Goal: Task Accomplishment & Management: Manage account settings

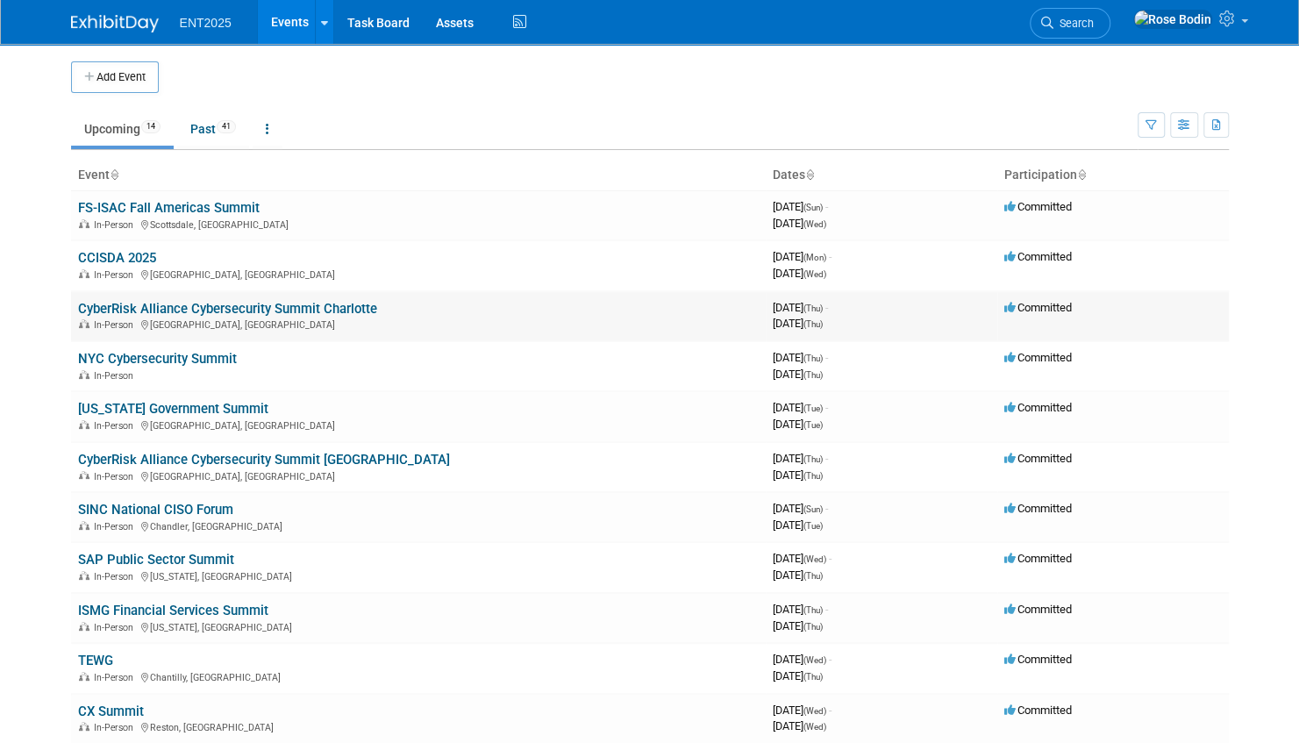
click at [319, 306] on link "CyberRisk Alliance Cybersecurity Summit Charlotte" at bounding box center [227, 309] width 299 height 16
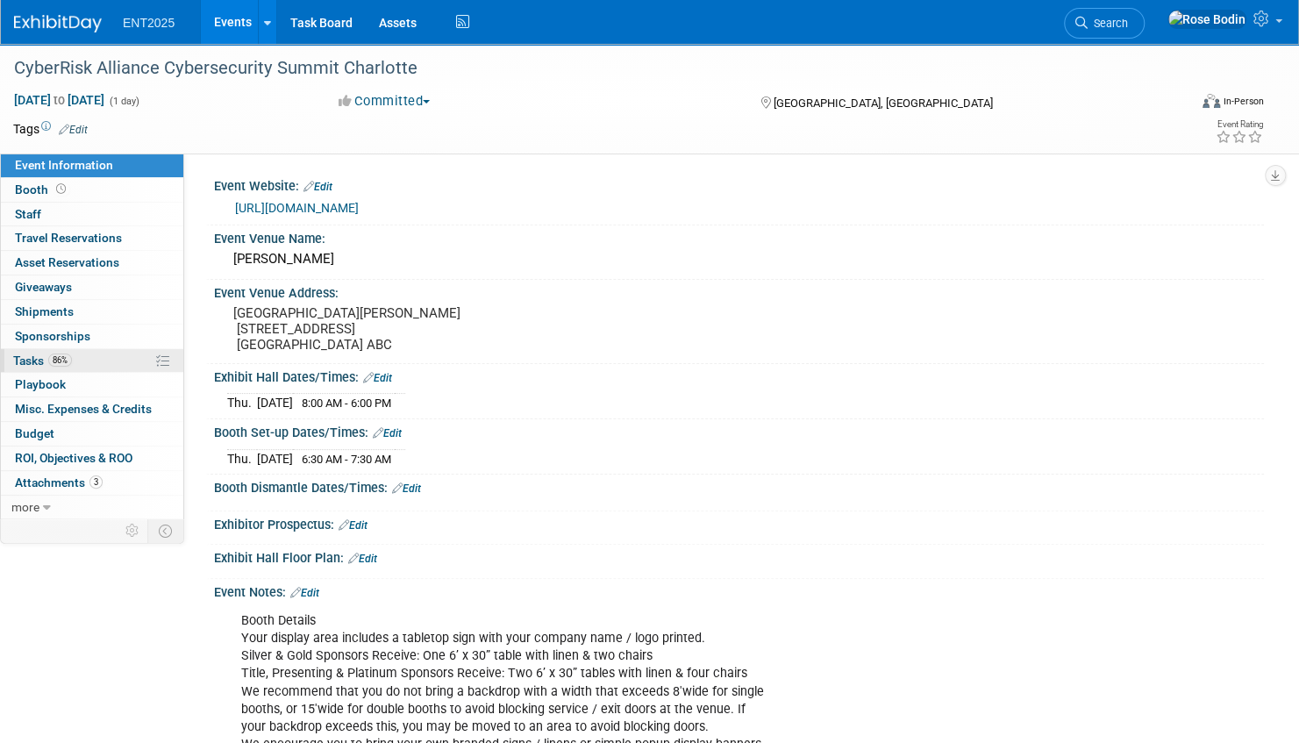
click at [125, 358] on link "86% Tasks 86%" at bounding box center [92, 361] width 182 height 24
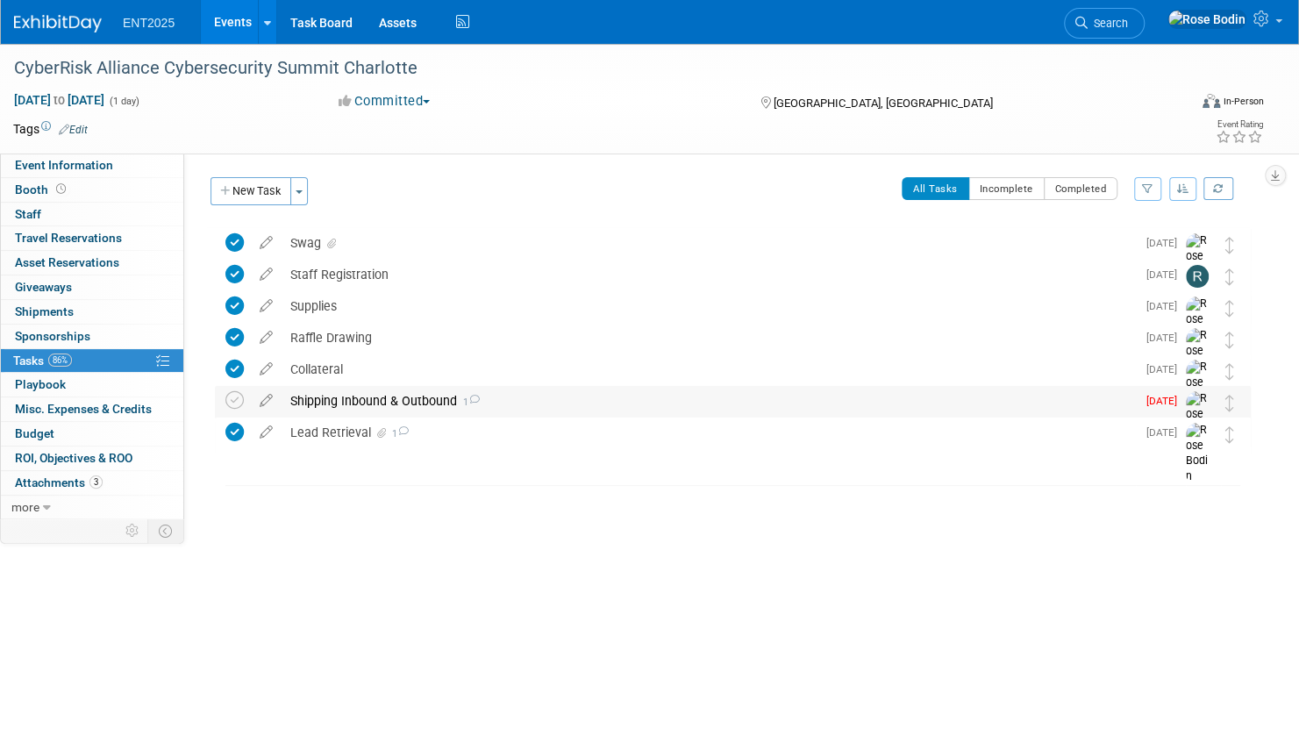
click at [356, 396] on div "Shipping Inbound & Outbound 1" at bounding box center [709, 401] width 854 height 30
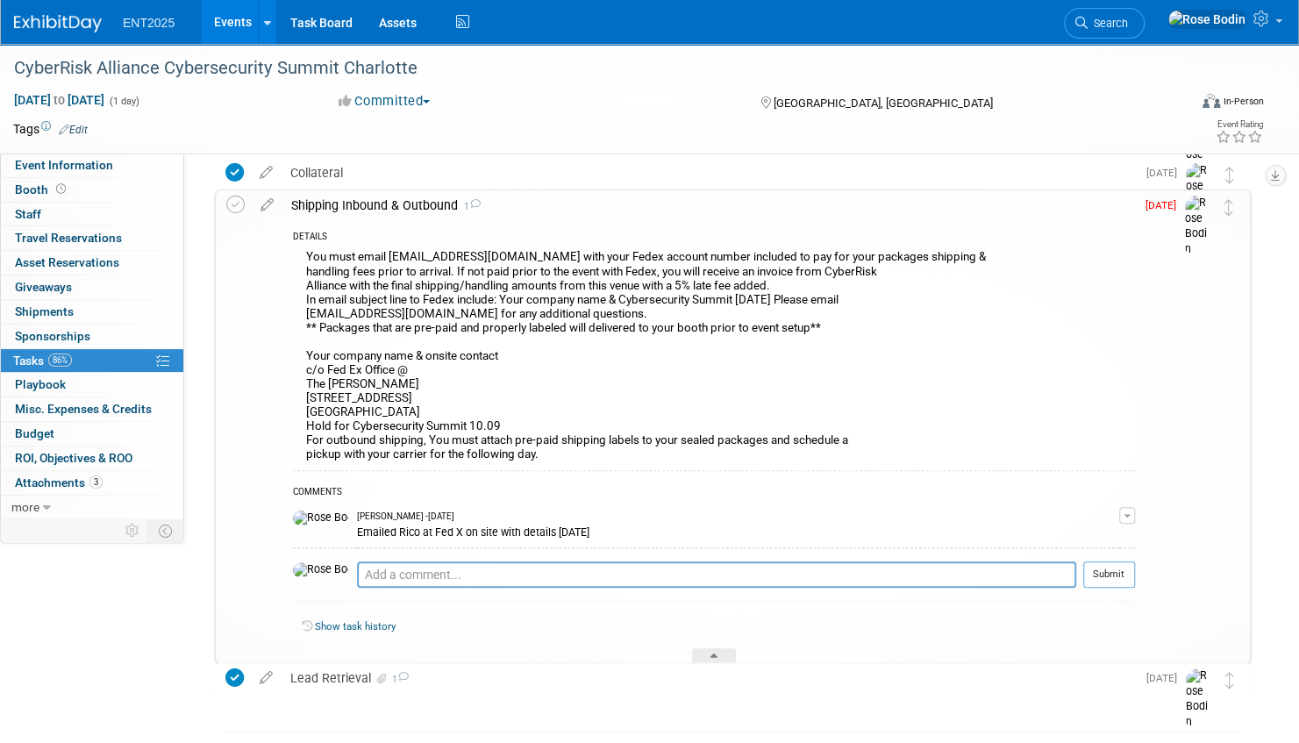
scroll to position [254, 0]
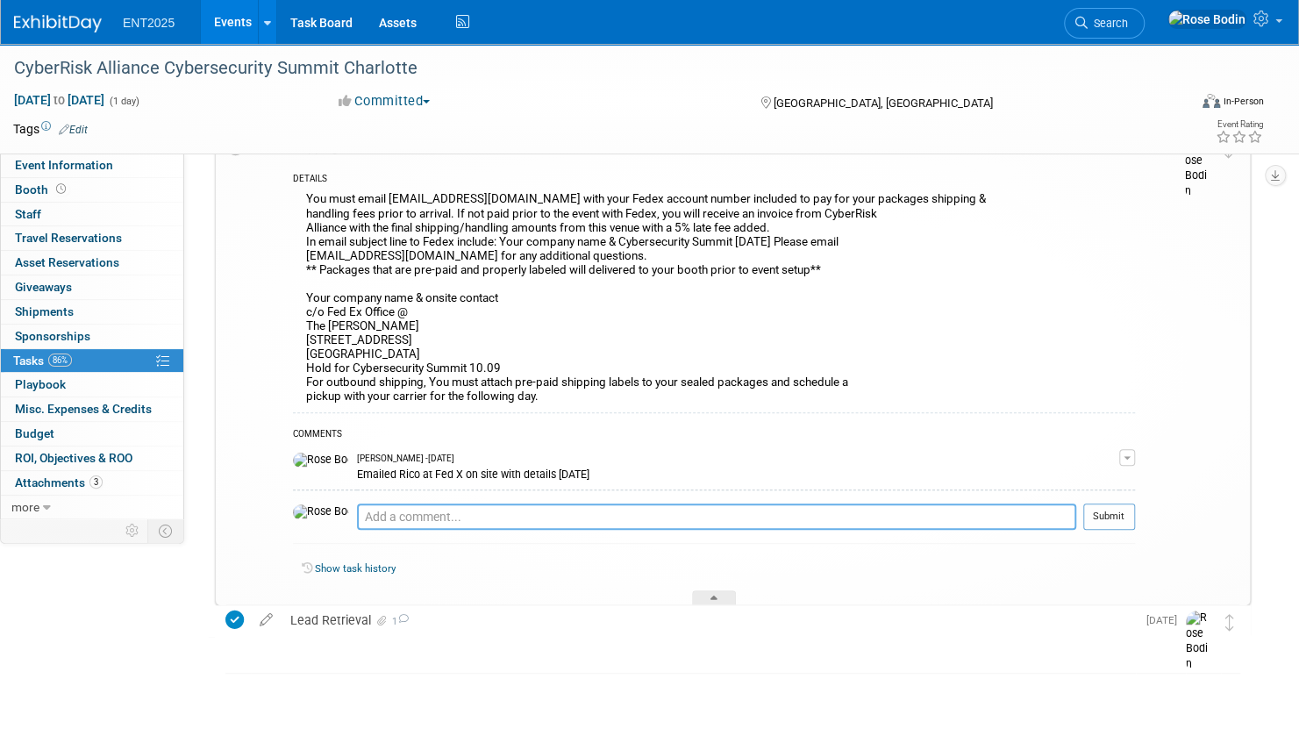
click at [414, 515] on textarea at bounding box center [716, 517] width 719 height 26
type textarea "10/2/2025 shipped Fed X - 2 Day"
click at [1101, 511] on button "Submit" at bounding box center [1109, 517] width 52 height 26
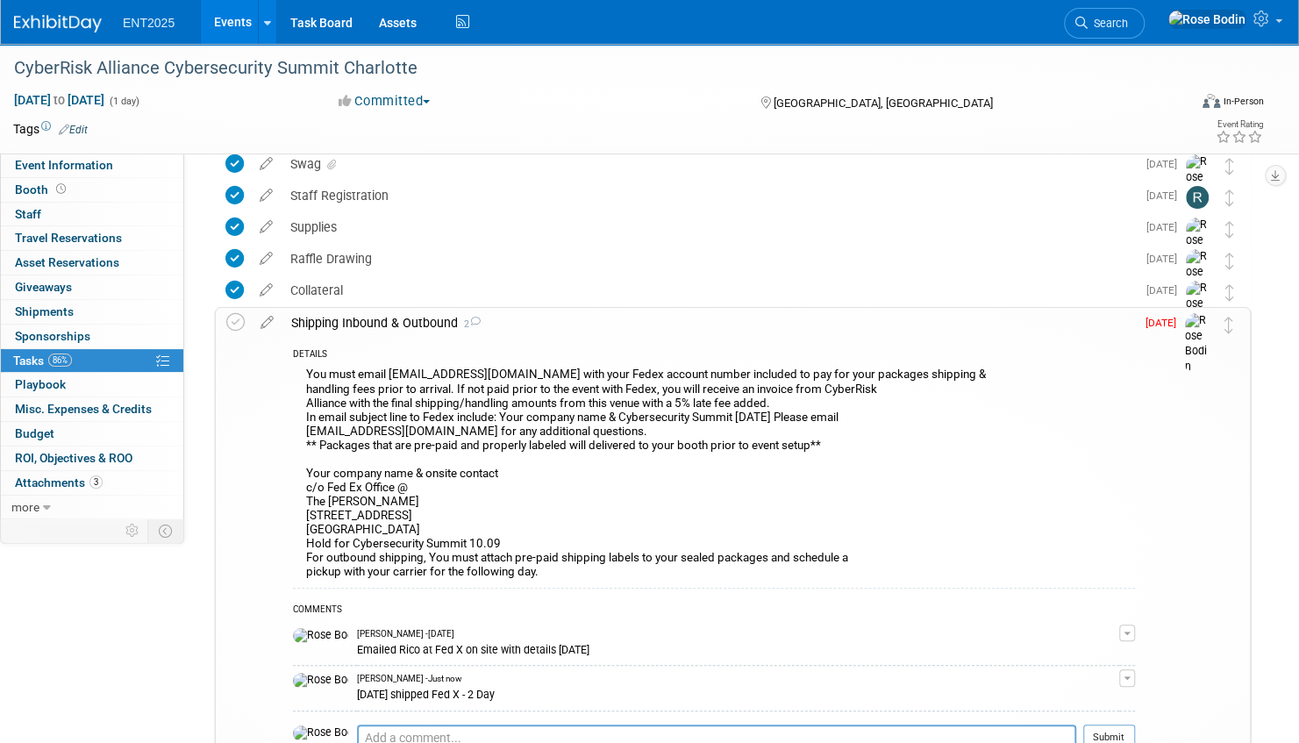
scroll to position [167, 0]
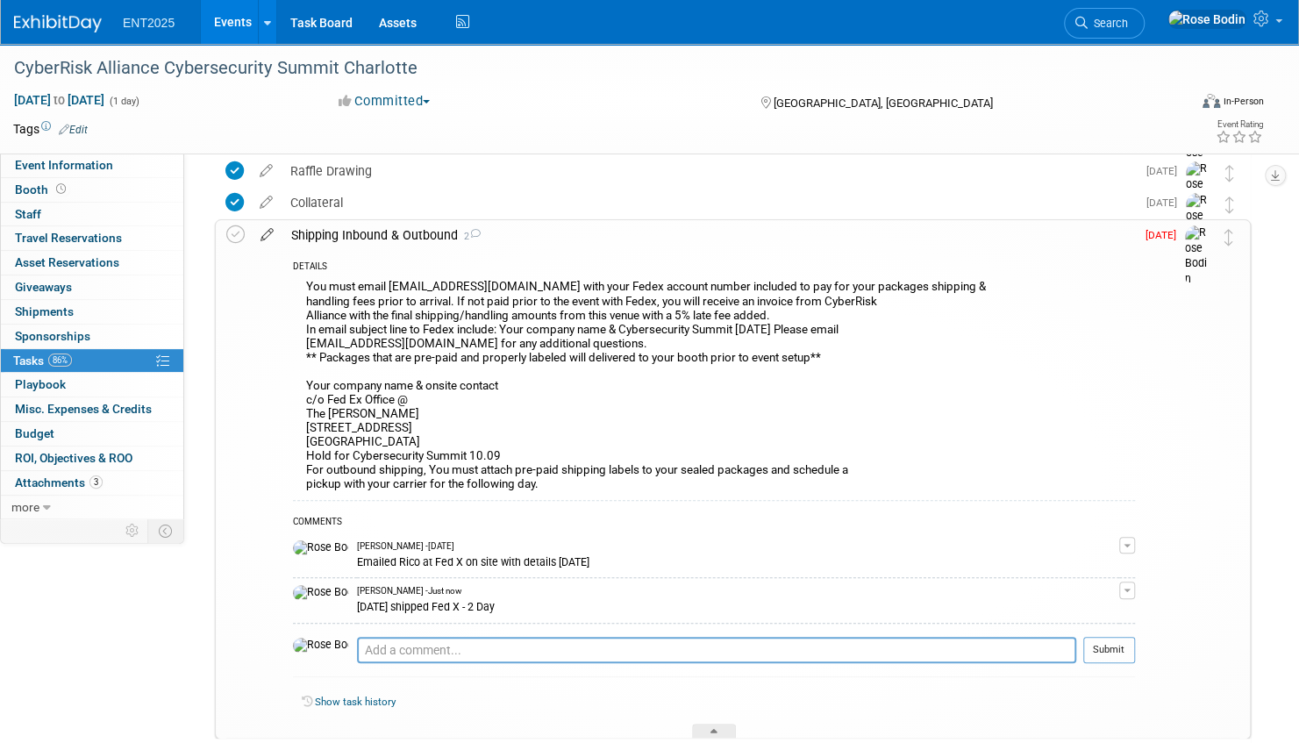
click at [261, 232] on icon at bounding box center [267, 231] width 31 height 22
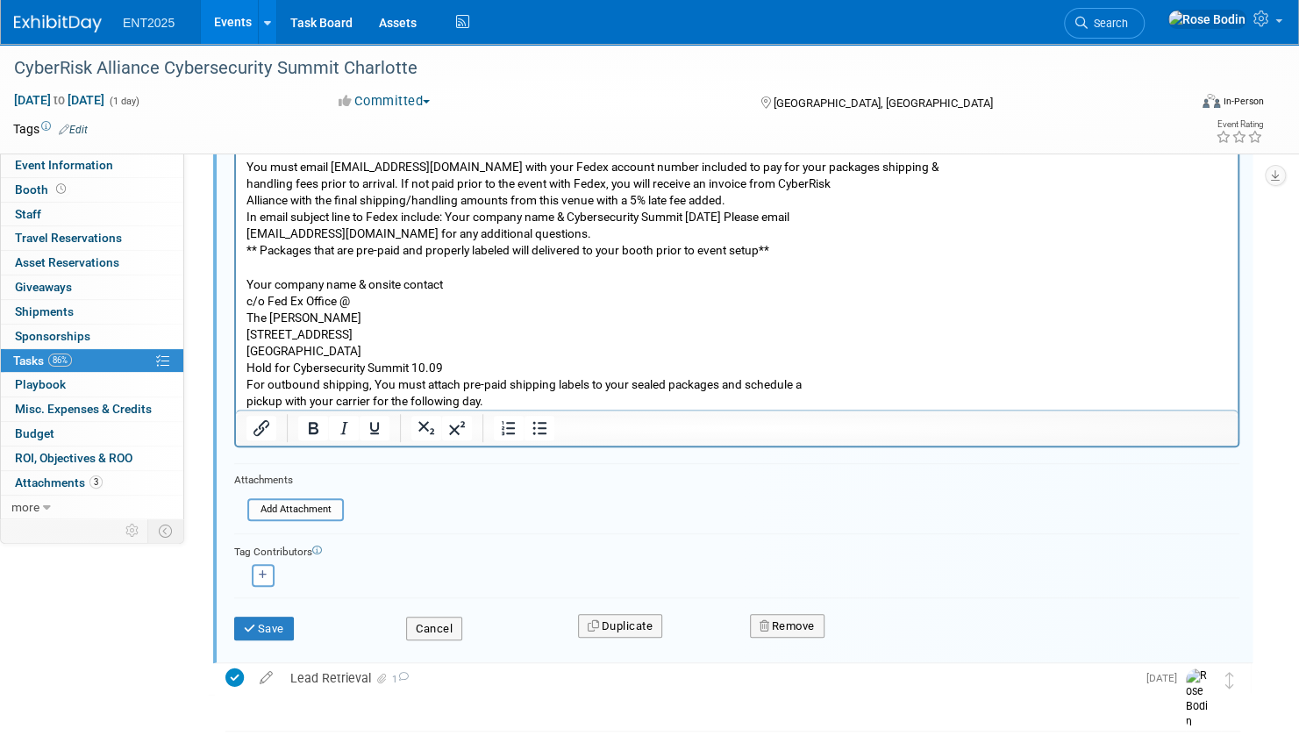
scroll to position [392, 0]
click at [305, 505] on input "file" at bounding box center [252, 506] width 179 height 19
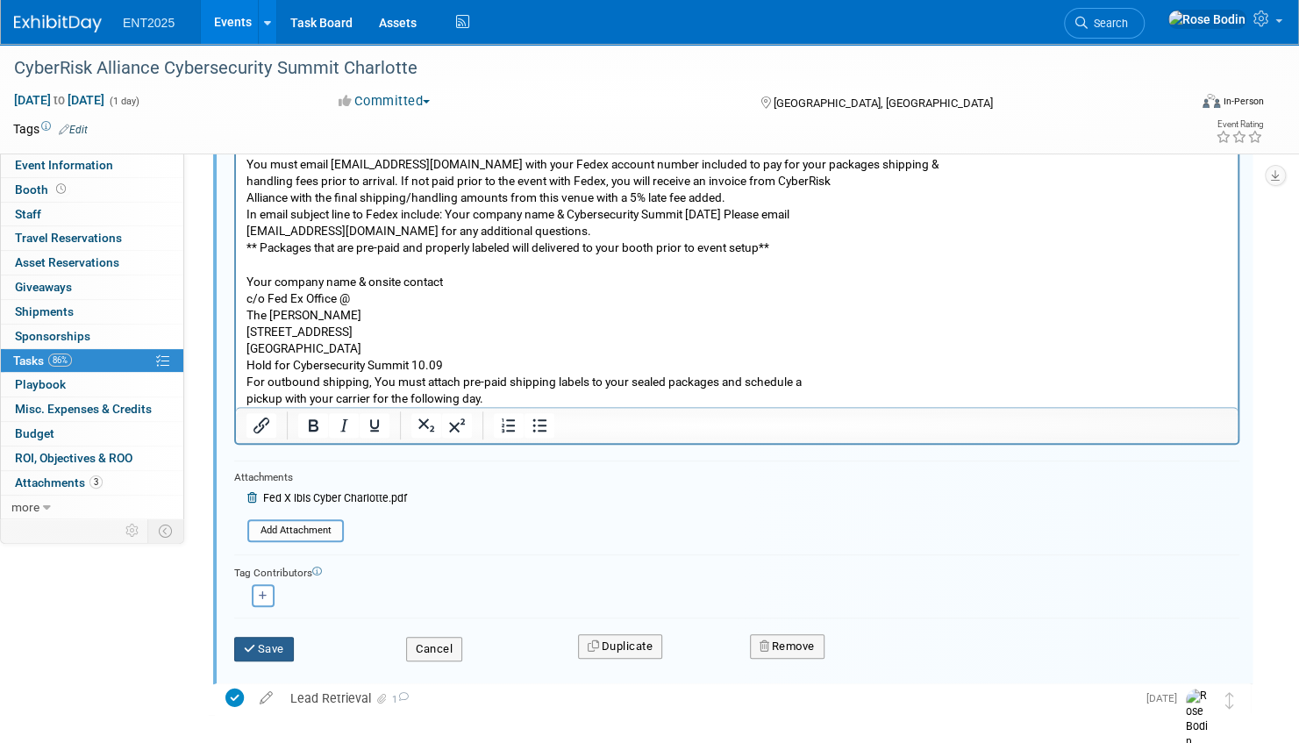
click at [279, 644] on button "Save" at bounding box center [264, 649] width 60 height 25
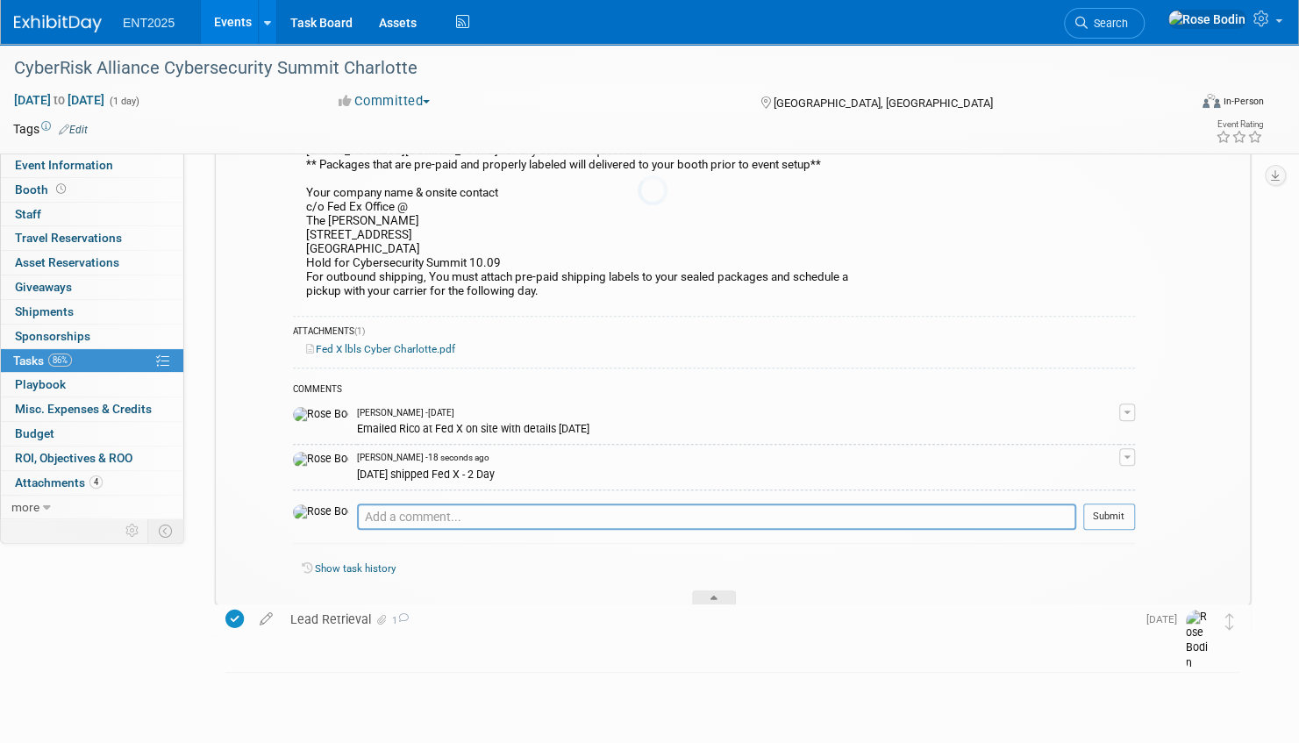
scroll to position [359, 0]
click at [119, 479] on link "4 Attachments 4" at bounding box center [92, 483] width 182 height 24
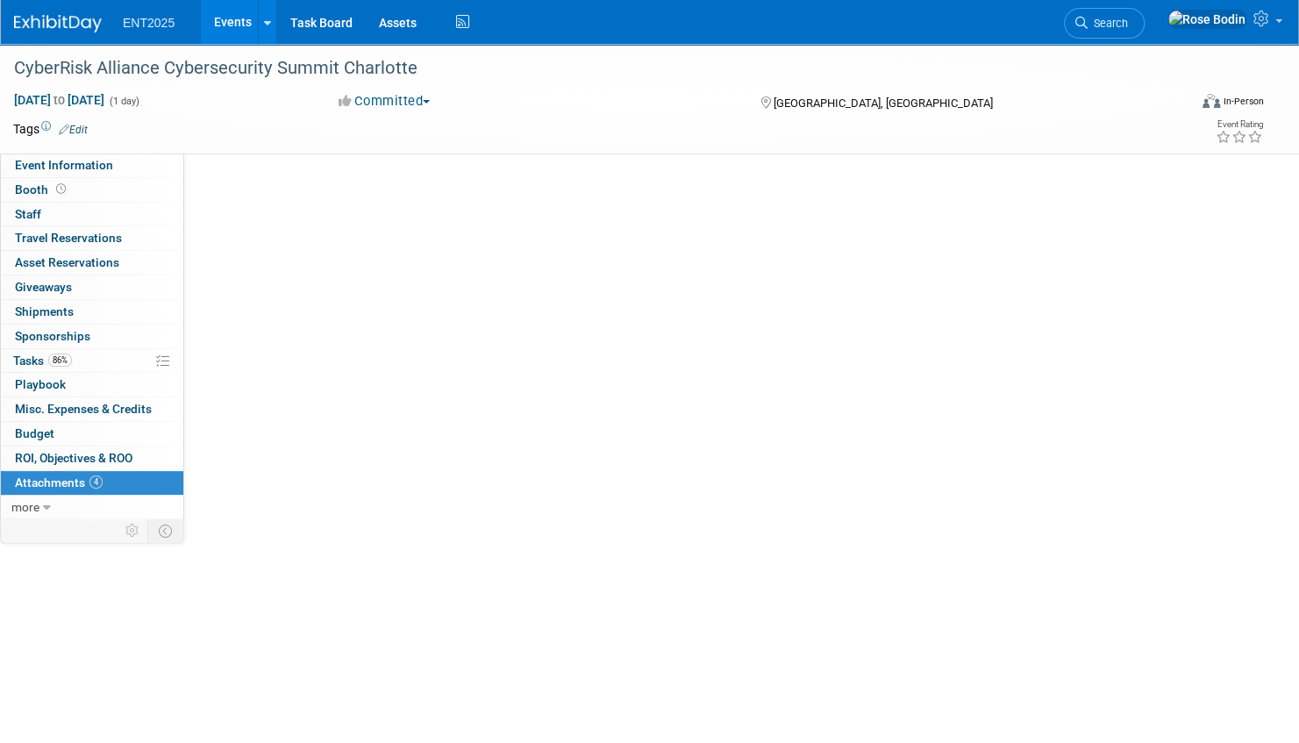
scroll to position [0, 0]
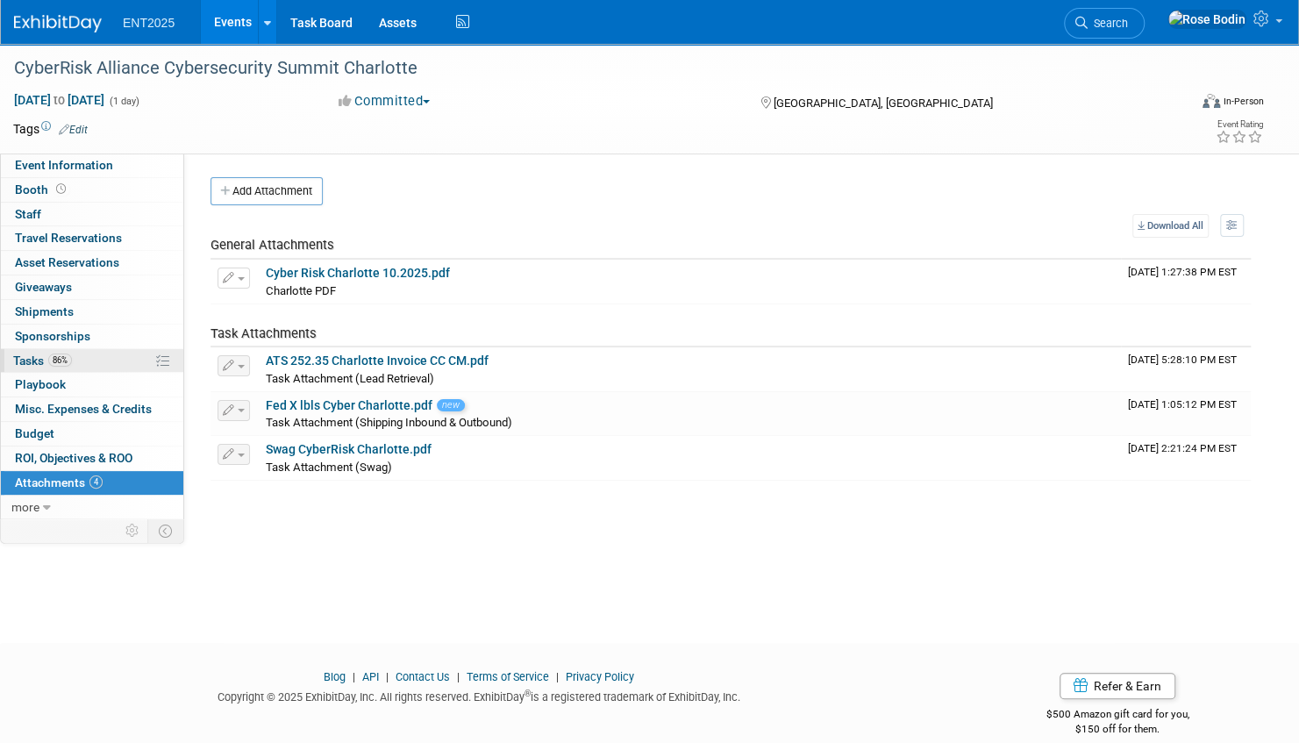
click at [126, 358] on link "86% Tasks 86%" at bounding box center [92, 361] width 182 height 24
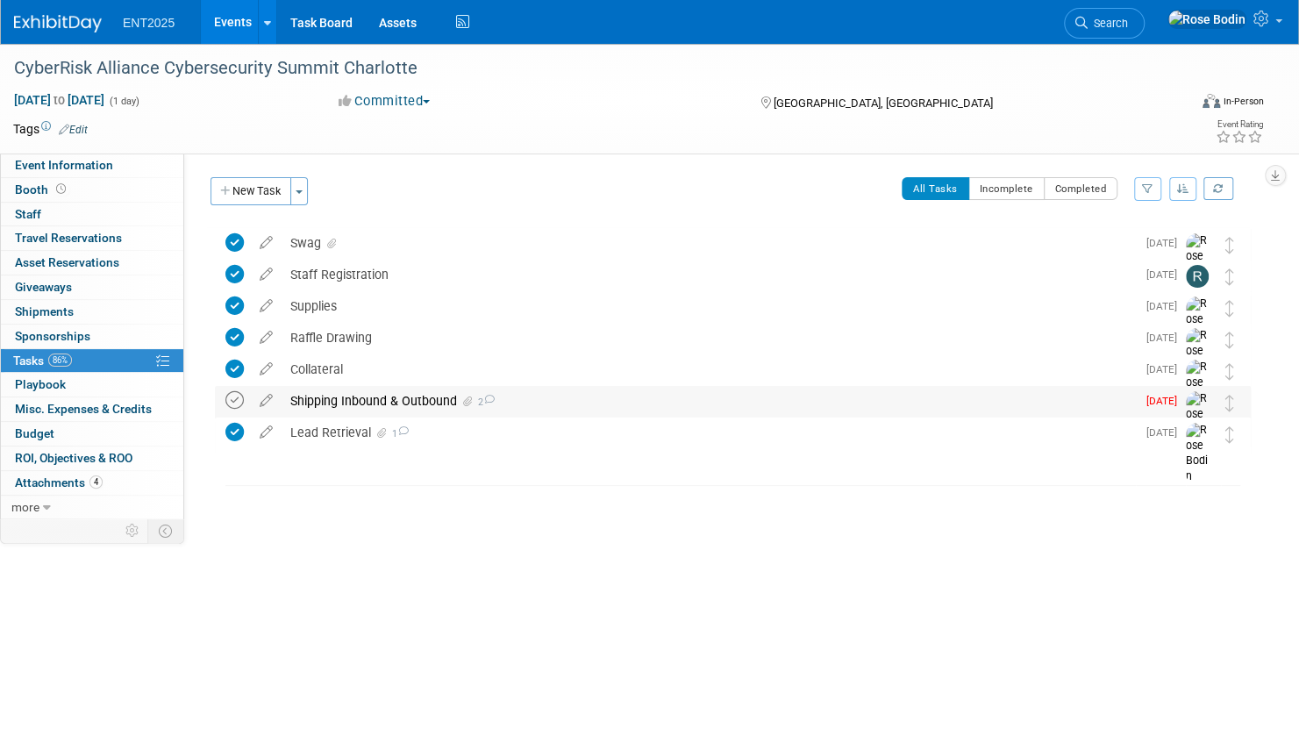
click at [237, 399] on icon at bounding box center [234, 400] width 18 height 18
click at [232, 21] on link "Events" at bounding box center [233, 22] width 64 height 44
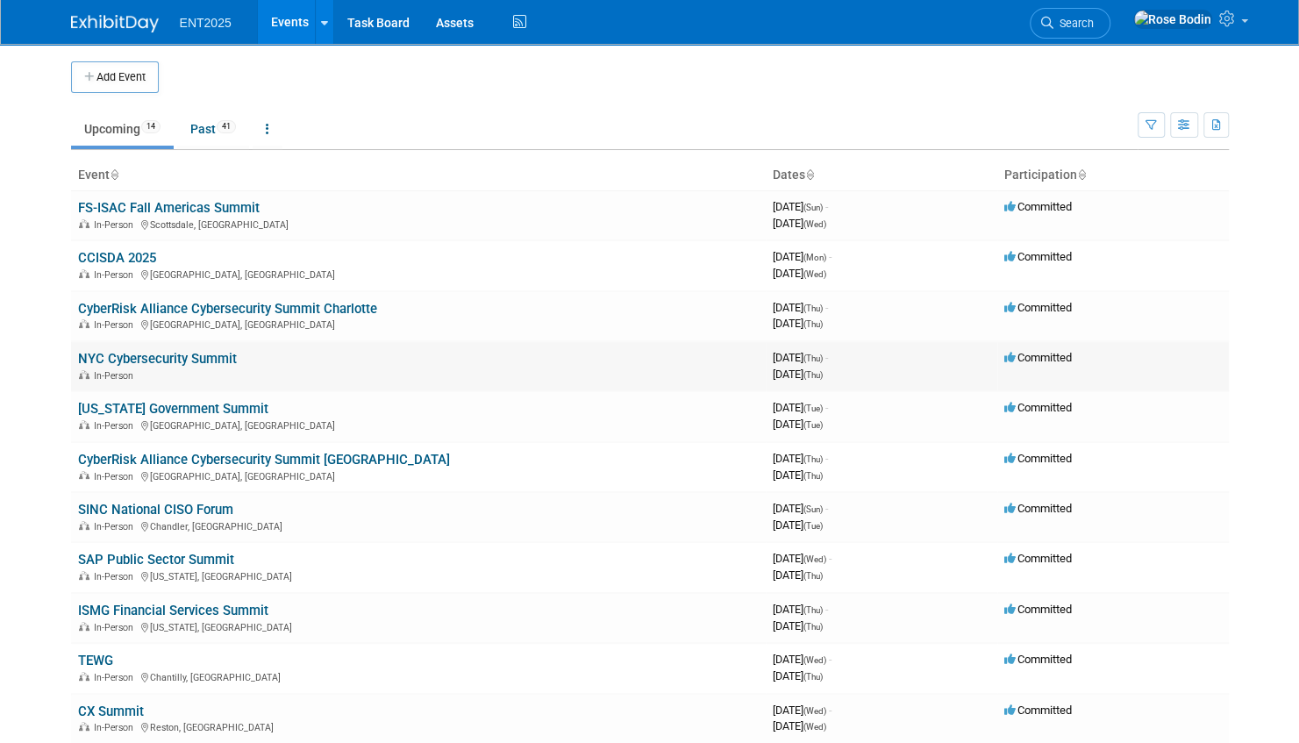
click at [204, 360] on link "NYC Cybersecurity Summit" at bounding box center [157, 359] width 159 height 16
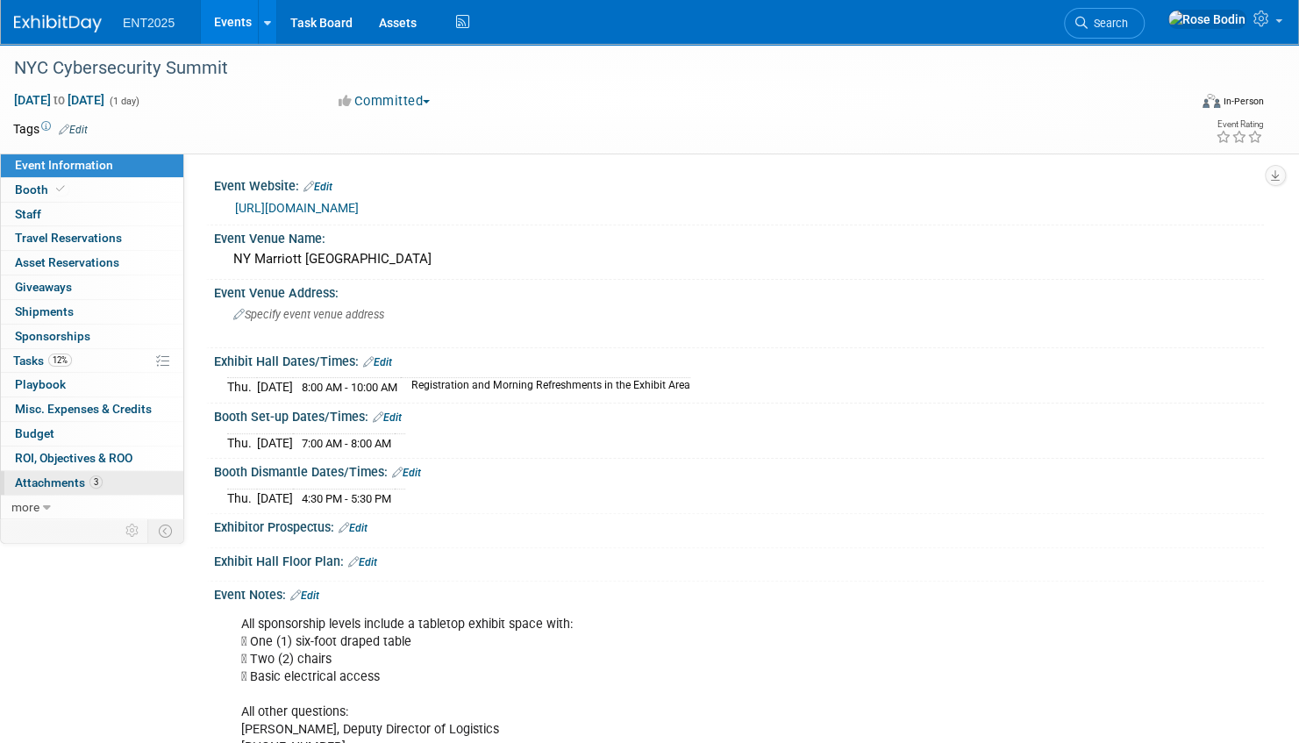
click at [119, 479] on link "3 Attachments 3" at bounding box center [92, 483] width 182 height 24
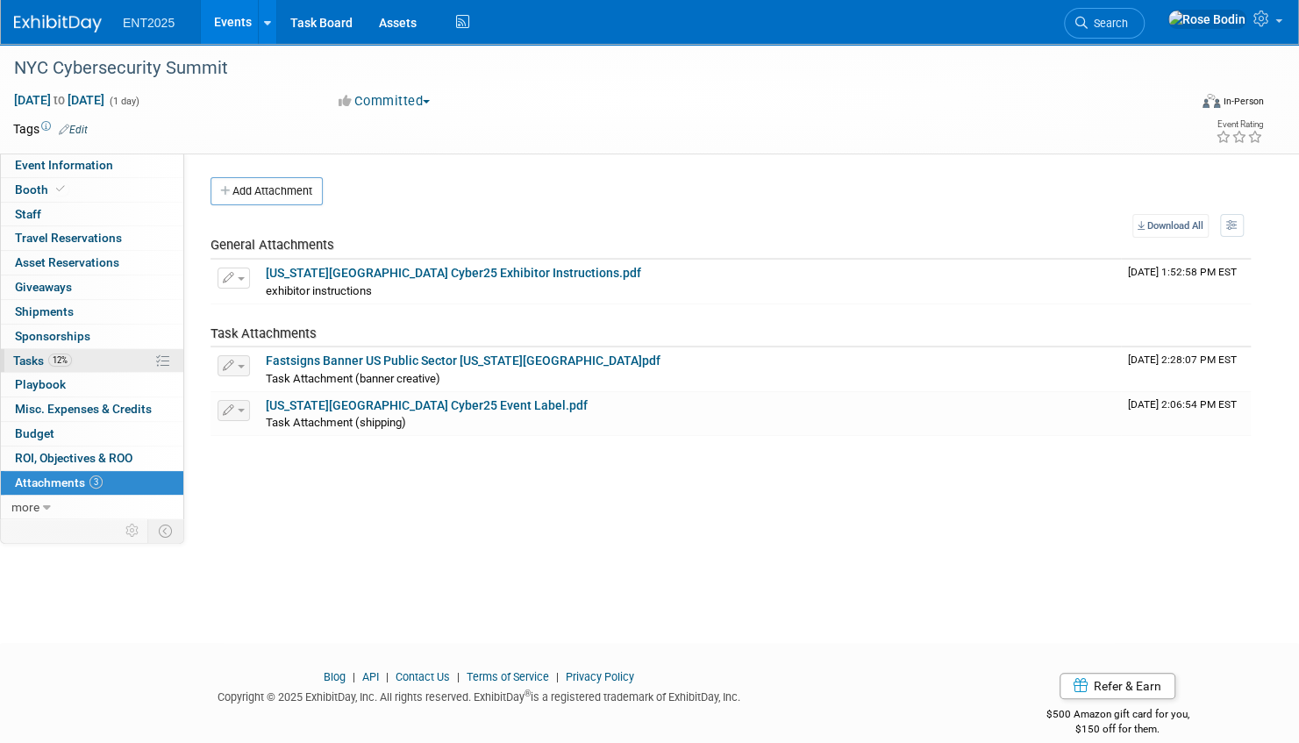
click at [111, 354] on link "12% Tasks 12%" at bounding box center [92, 361] width 182 height 24
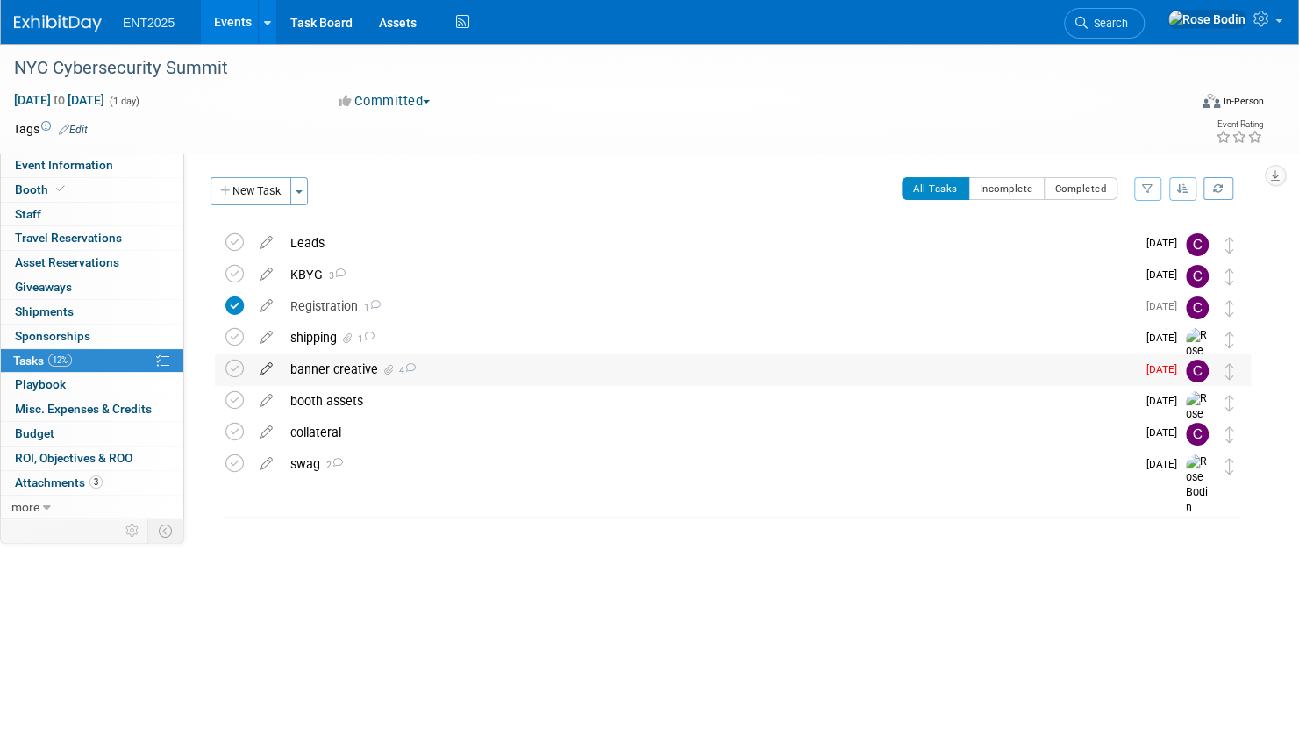
click at [266, 366] on icon at bounding box center [266, 365] width 31 height 22
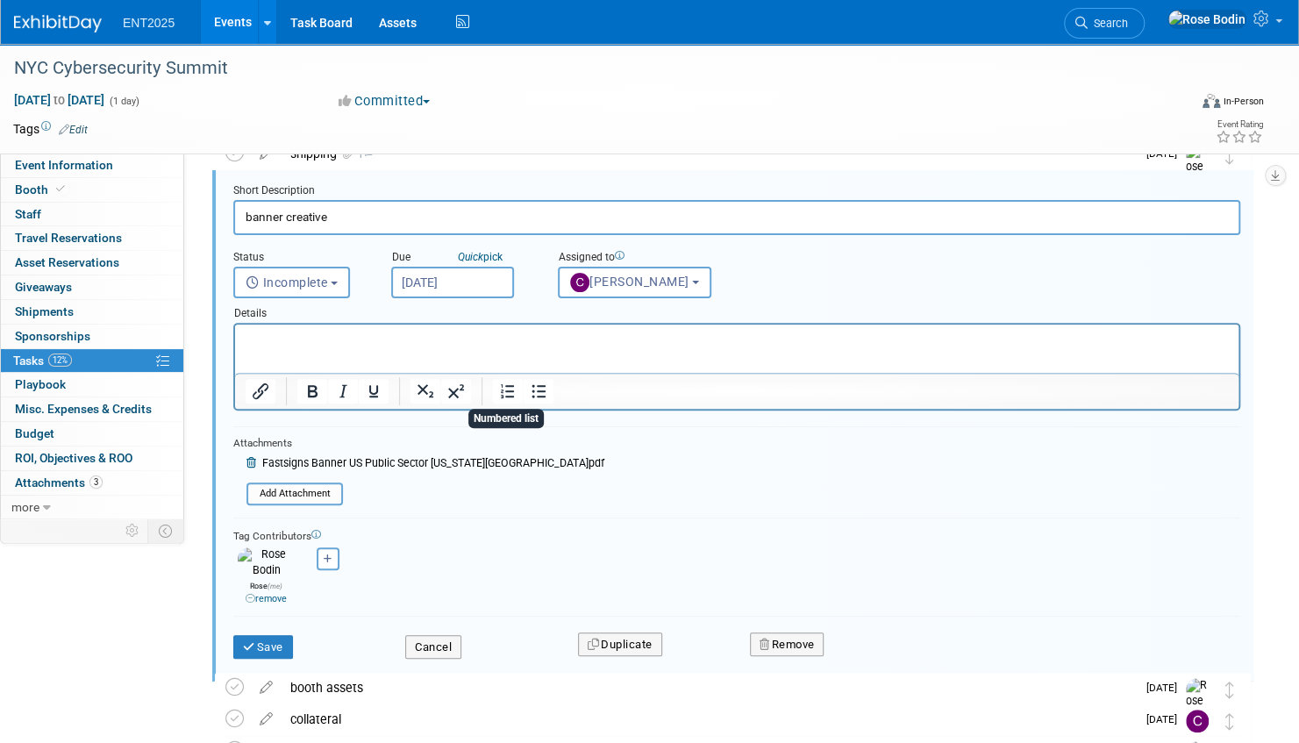
scroll to position [272, 0]
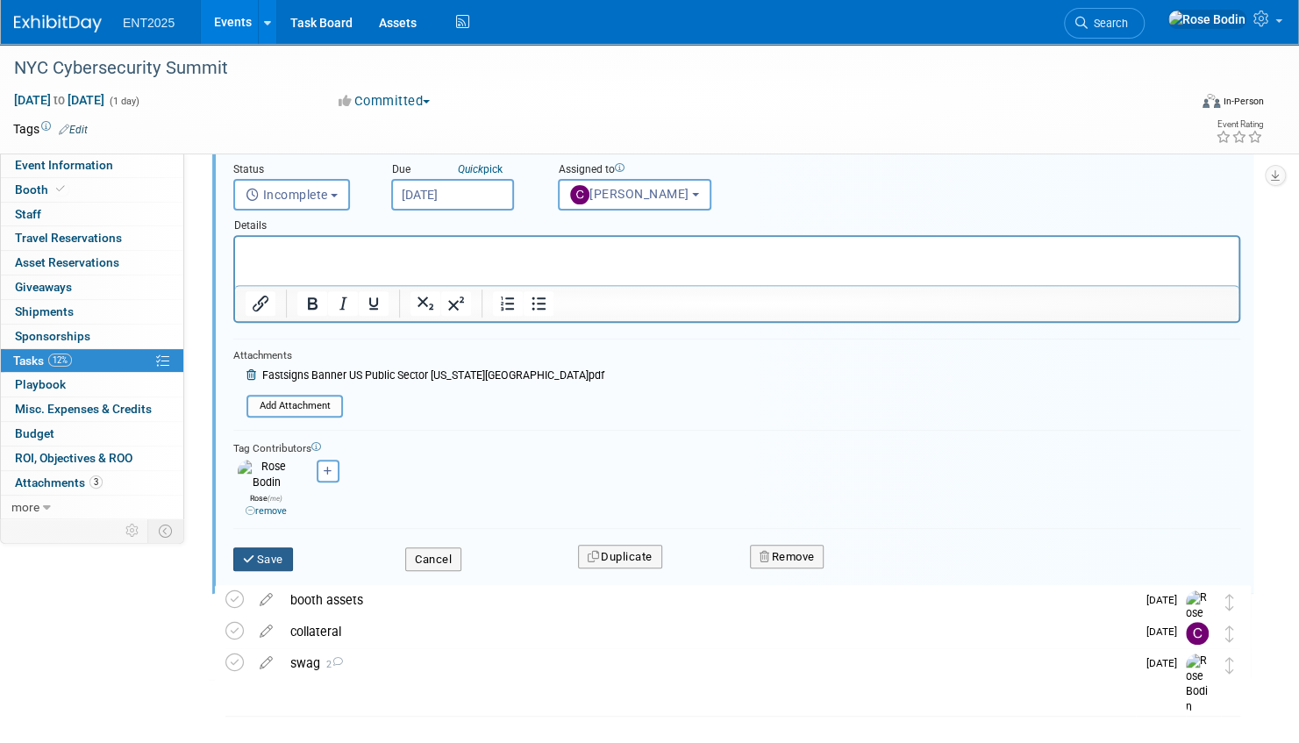
click at [258, 547] on button "Save" at bounding box center [263, 559] width 60 height 25
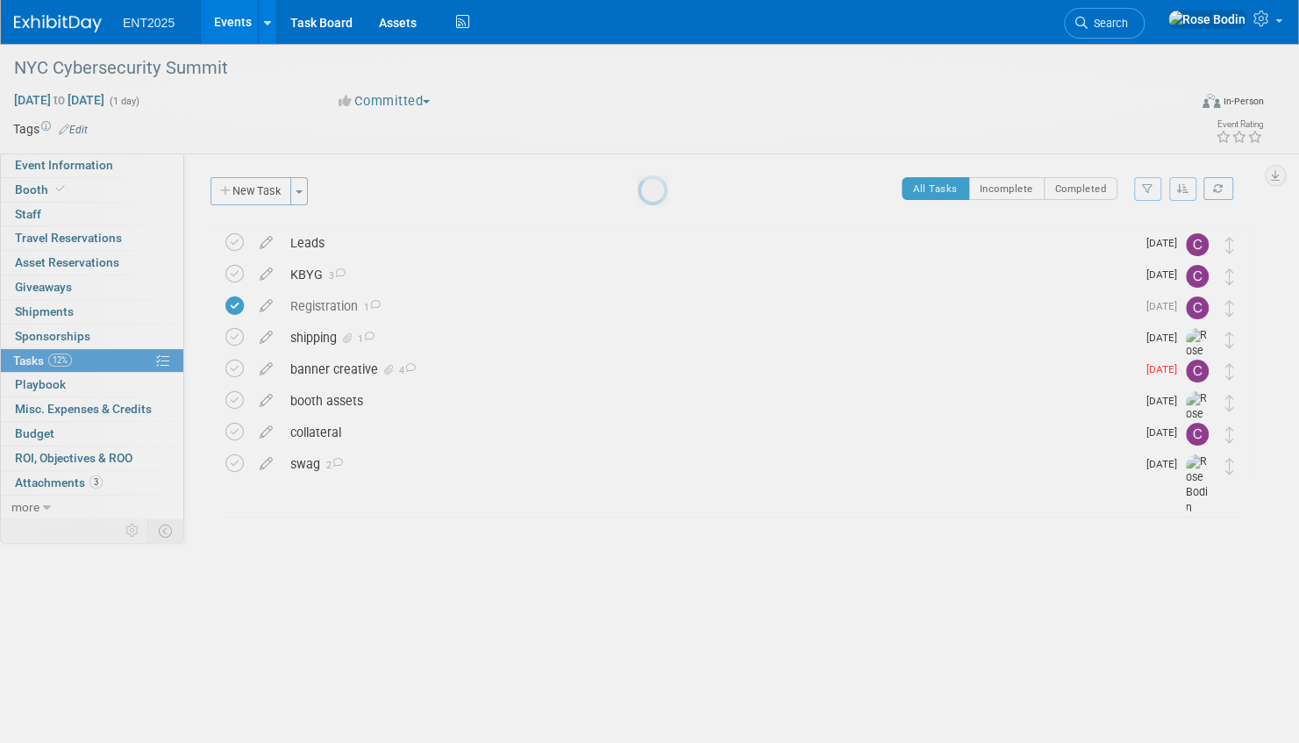
scroll to position [0, 0]
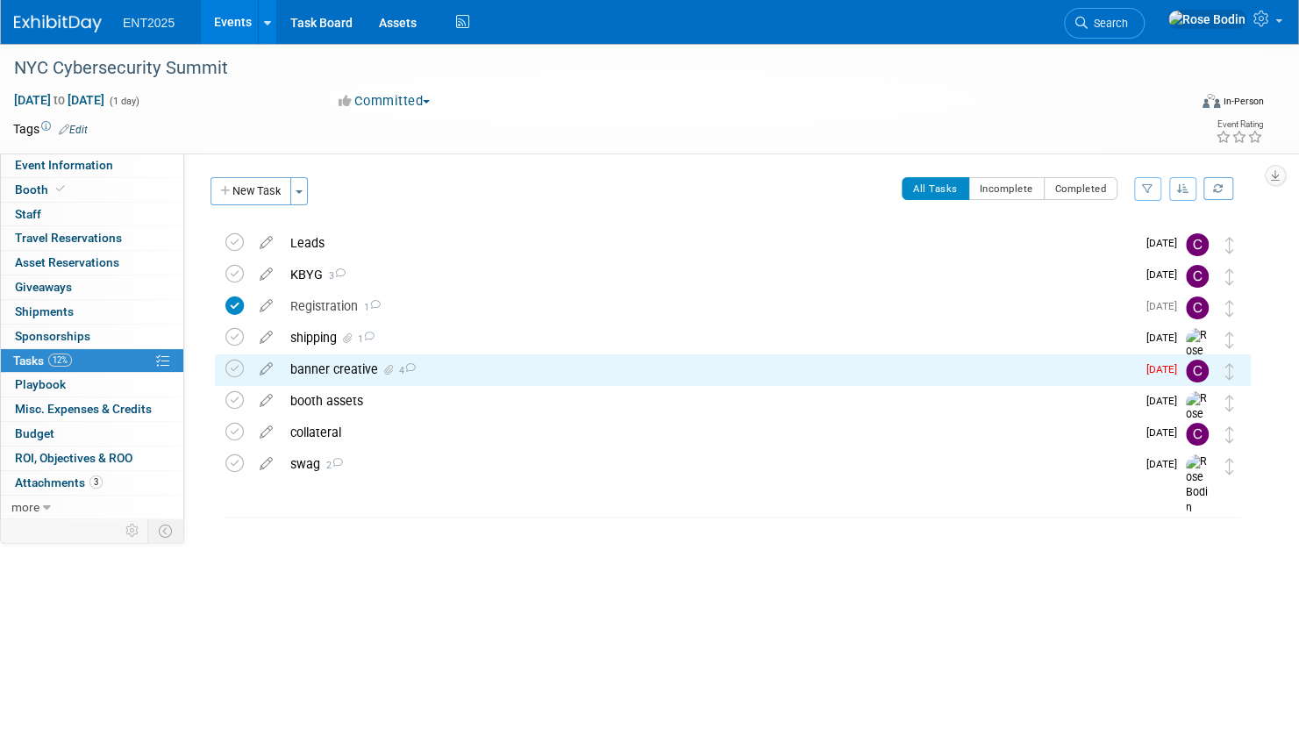
click at [439, 371] on div "banner creative 4" at bounding box center [709, 369] width 854 height 30
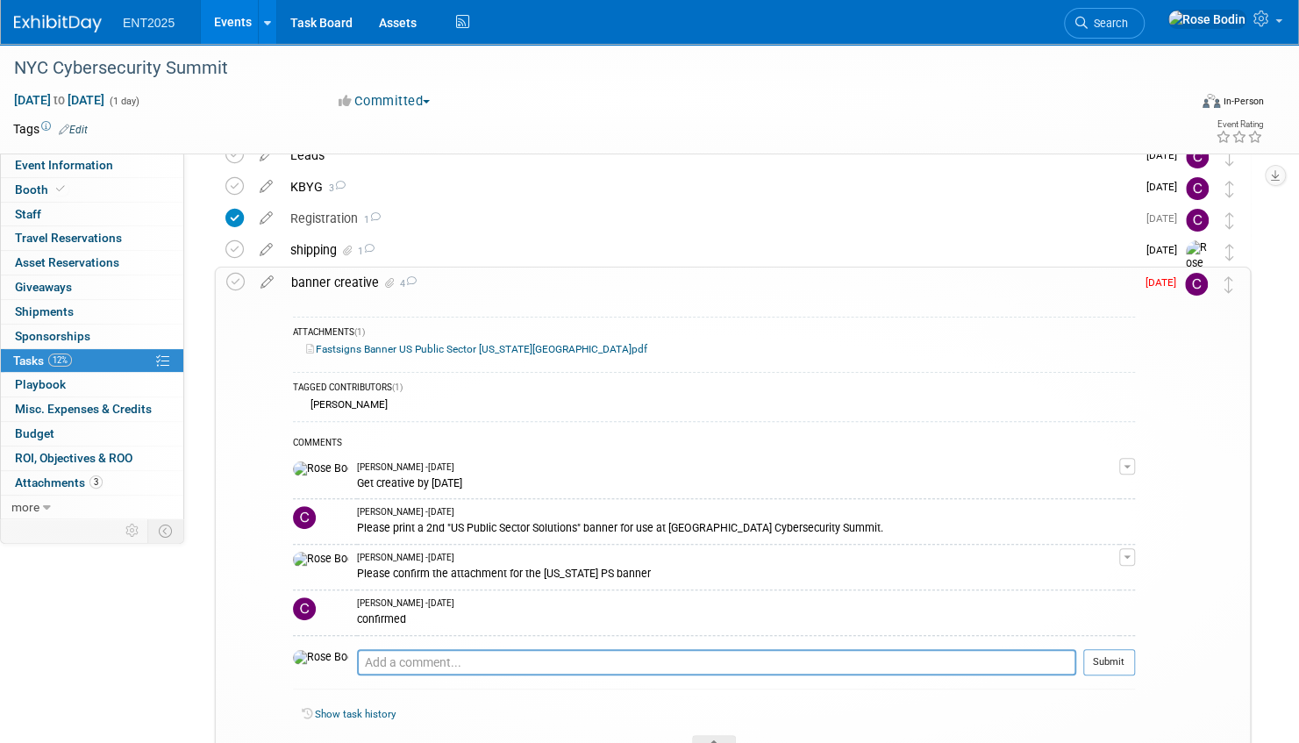
scroll to position [175, 0]
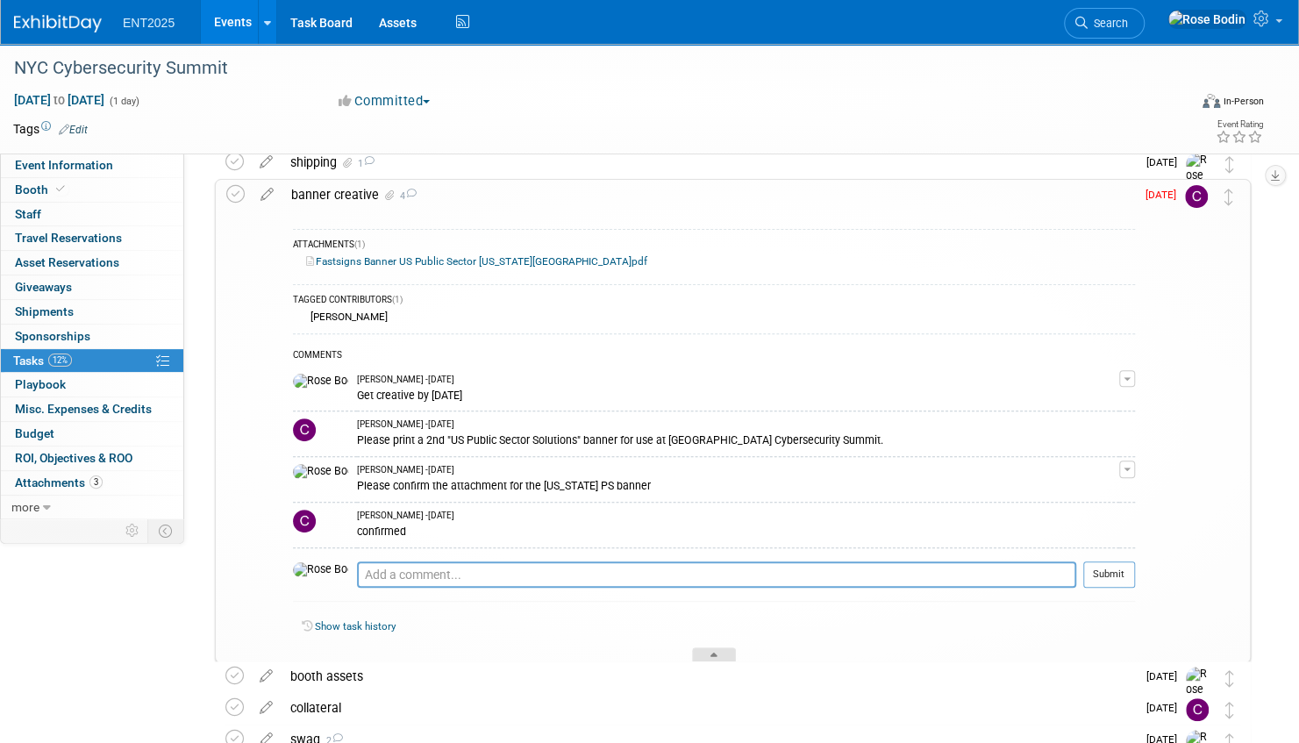
click at [718, 653] on icon at bounding box center [714, 658] width 7 height 11
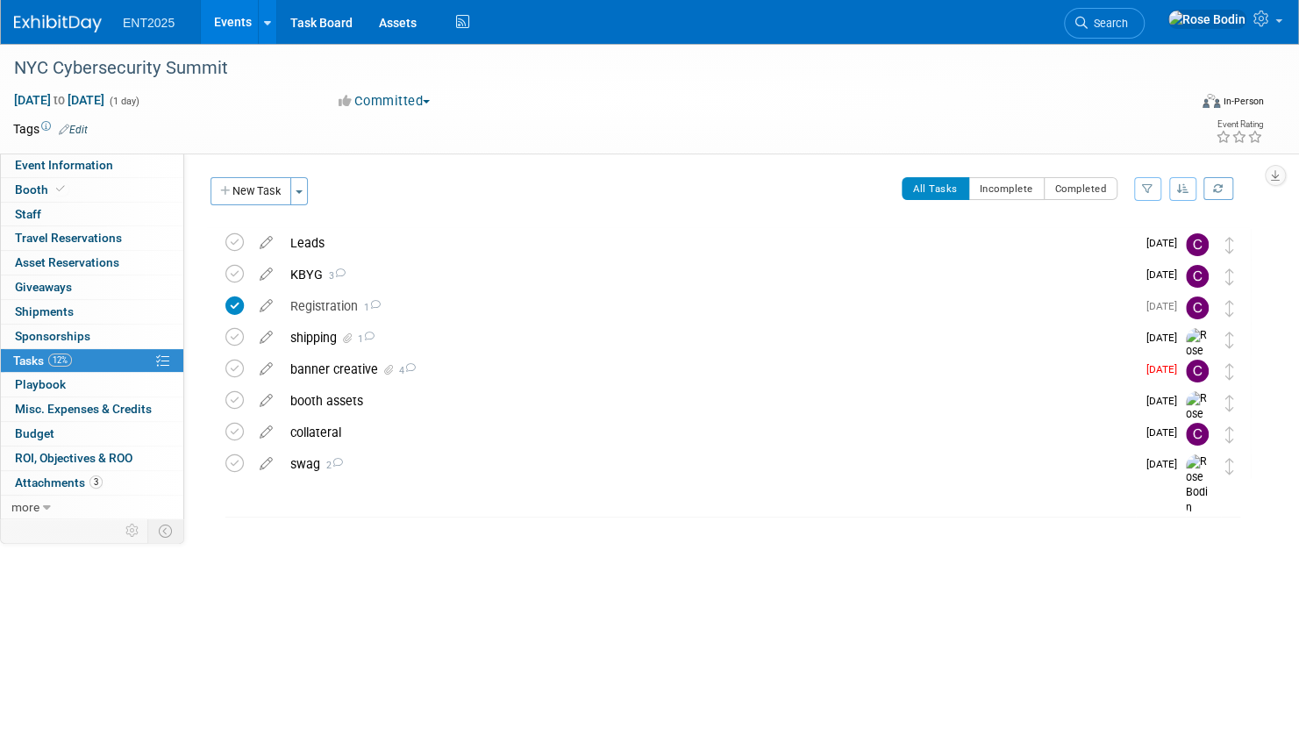
scroll to position [0, 0]
click at [554, 401] on div "booth assets" at bounding box center [709, 401] width 854 height 30
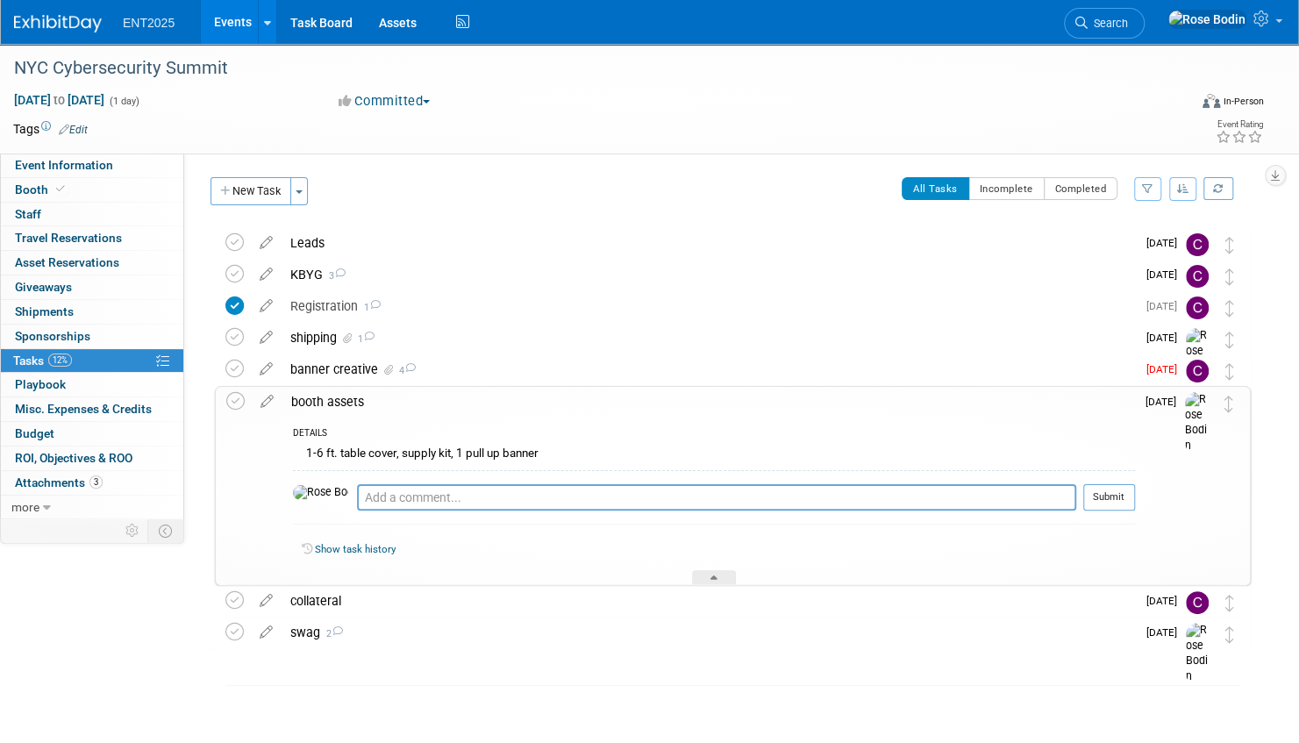
click at [554, 411] on div "booth assets" at bounding box center [708, 402] width 853 height 30
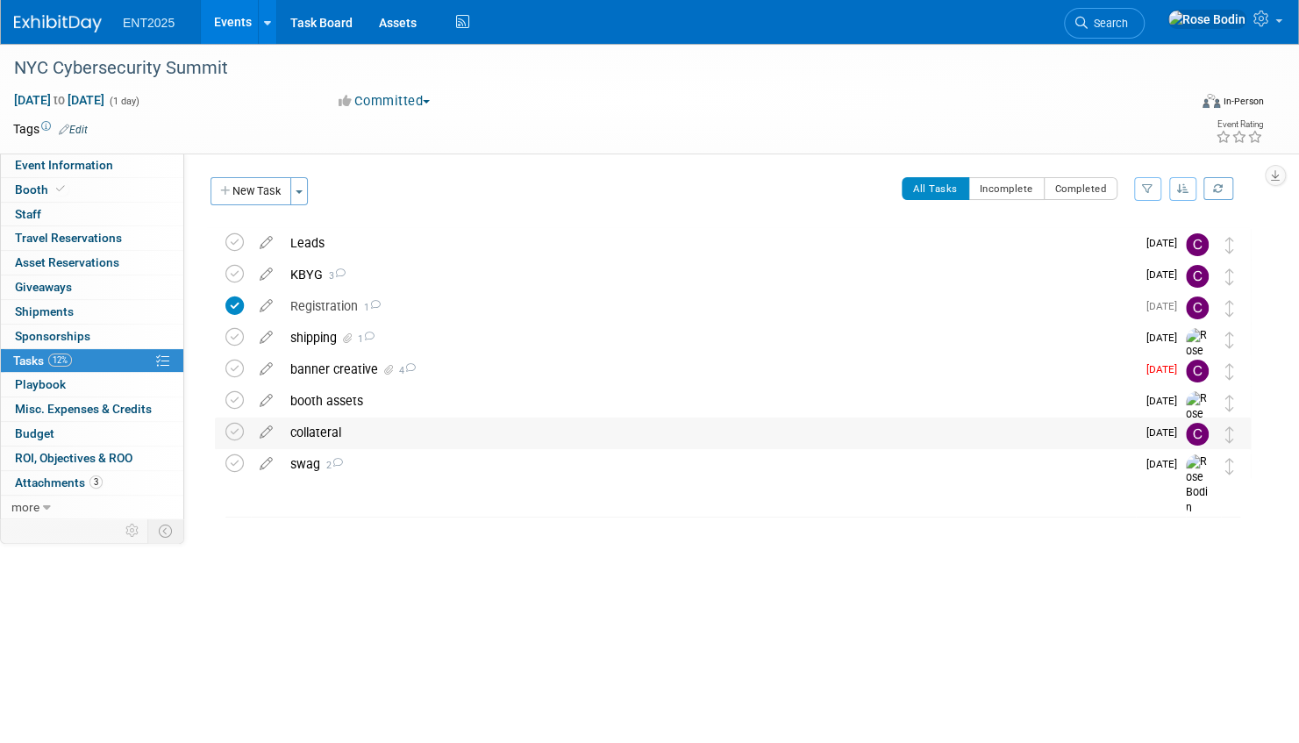
click at [565, 434] on div "collateral" at bounding box center [709, 433] width 854 height 30
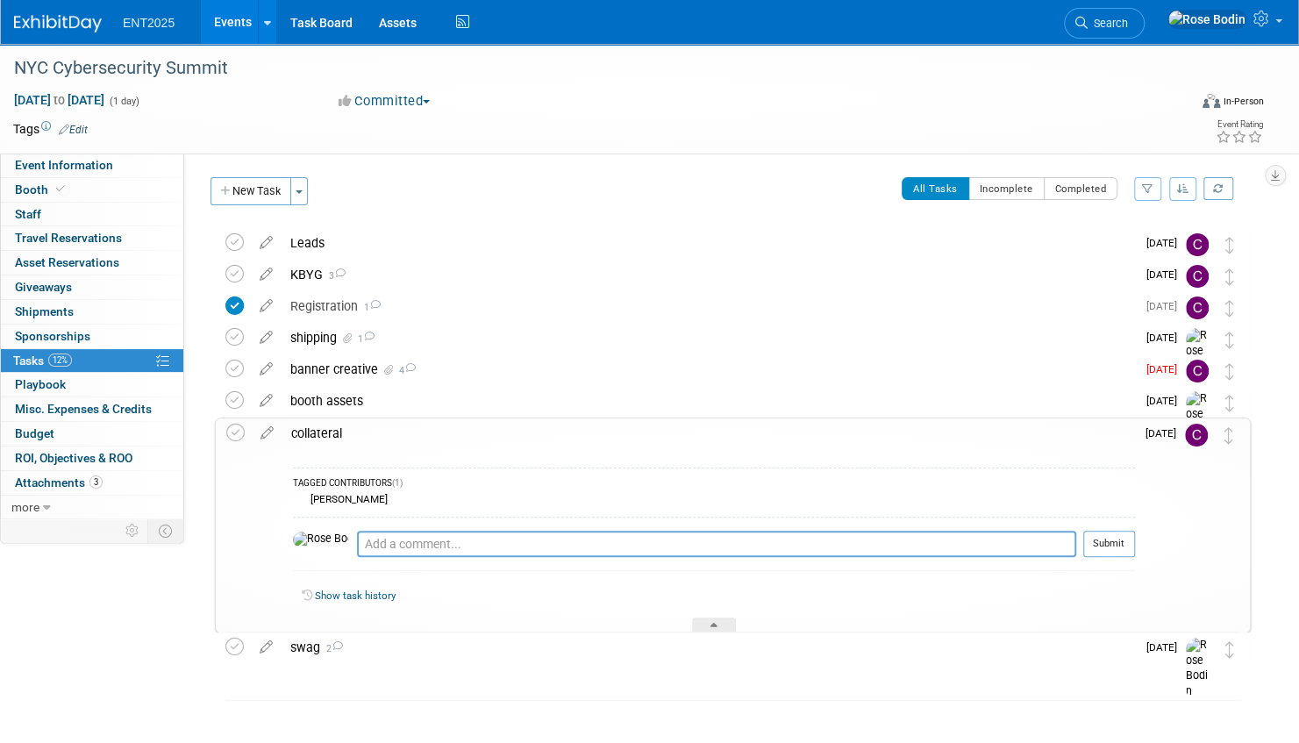
click at [563, 443] on div "collateral" at bounding box center [708, 433] width 853 height 30
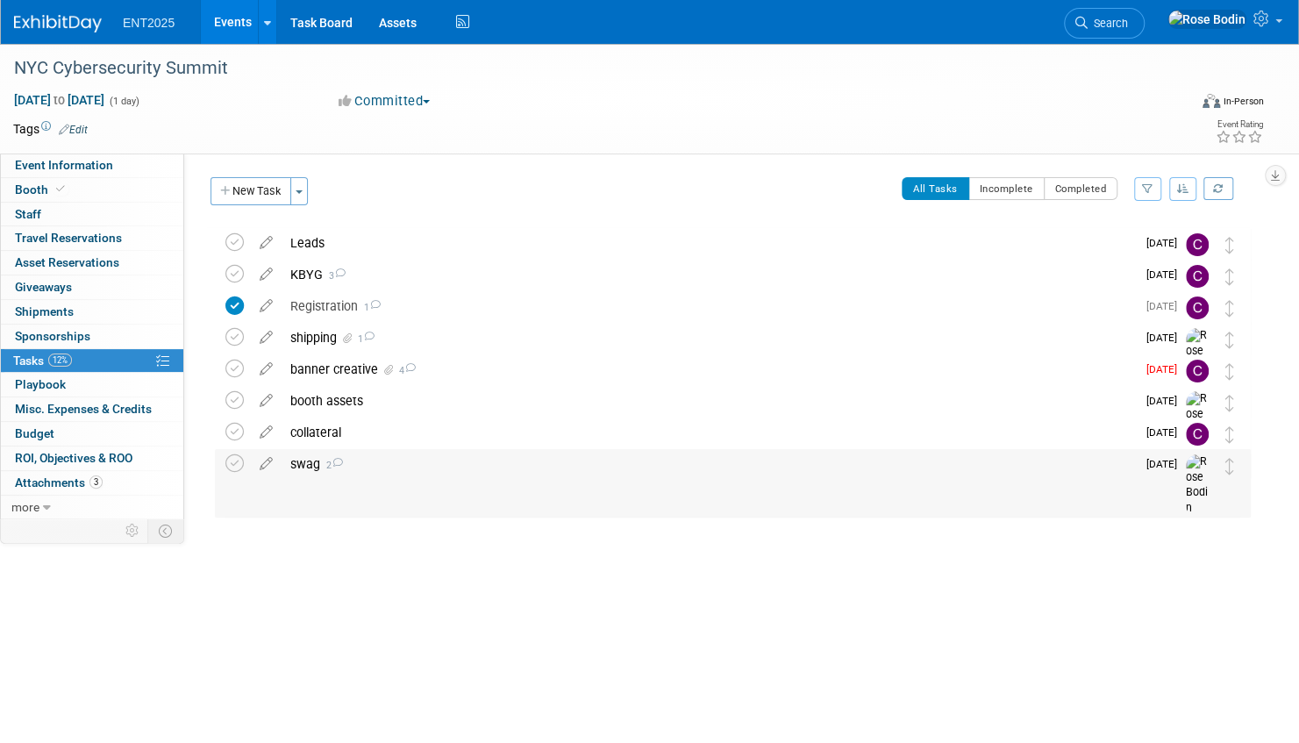
click at [542, 467] on div "swag 2" at bounding box center [709, 464] width 854 height 30
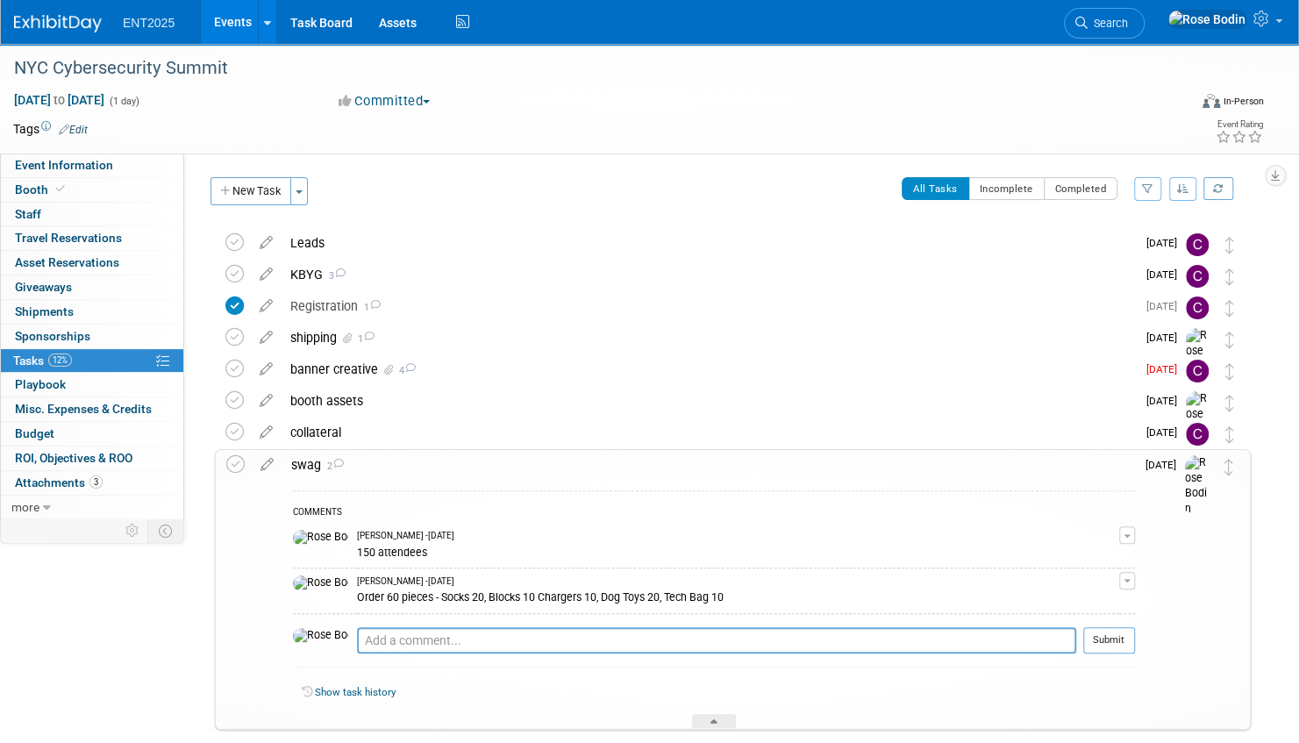
click at [560, 519] on div "COMMENTS" at bounding box center [714, 513] width 842 height 18
click at [719, 718] on div at bounding box center [714, 721] width 44 height 15
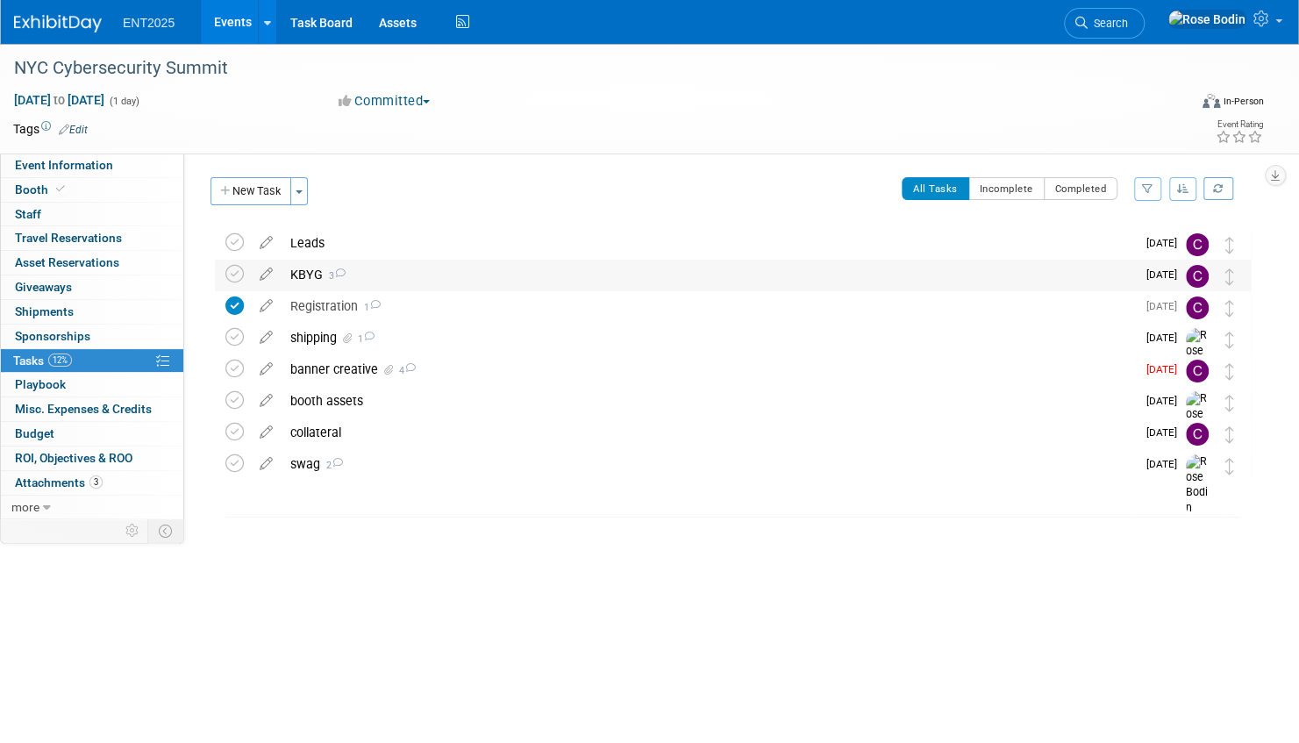
click at [560, 281] on div "KBYG 3" at bounding box center [709, 275] width 854 height 30
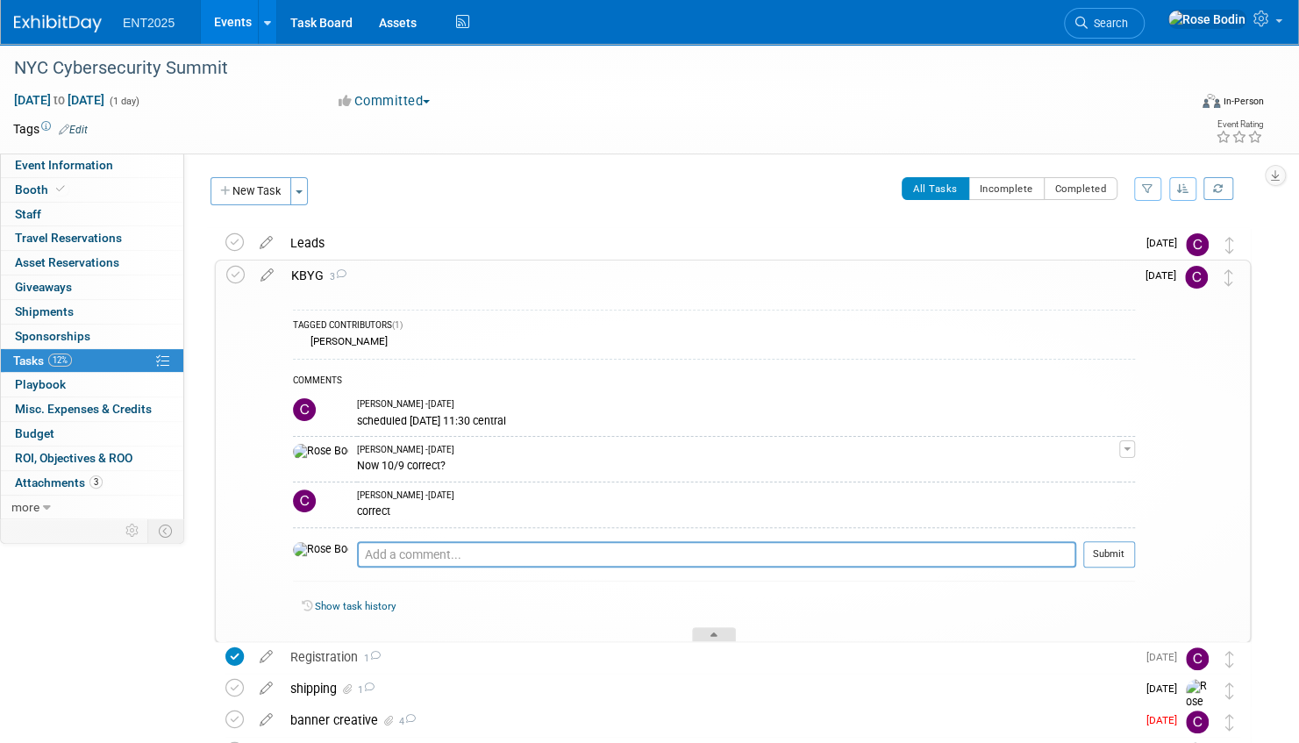
click at [709, 631] on div at bounding box center [714, 634] width 44 height 15
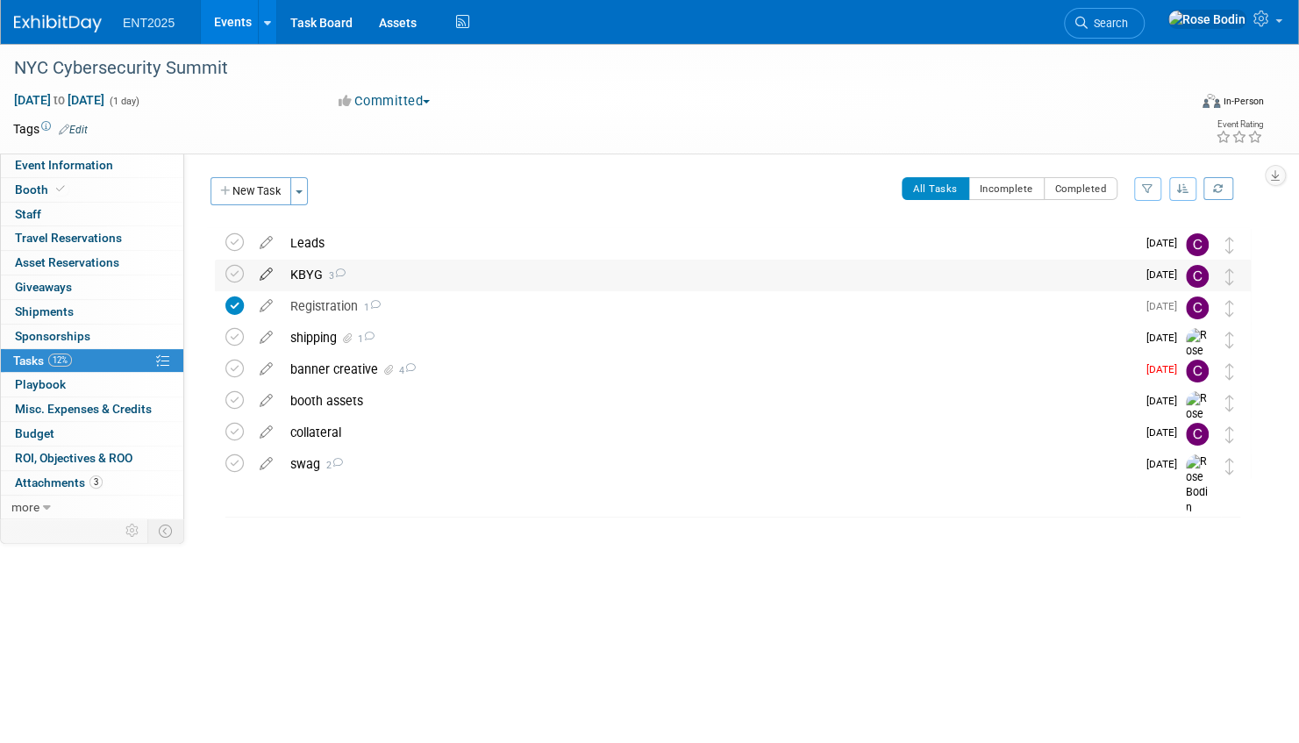
click at [268, 270] on icon at bounding box center [266, 271] width 31 height 22
select select "9"
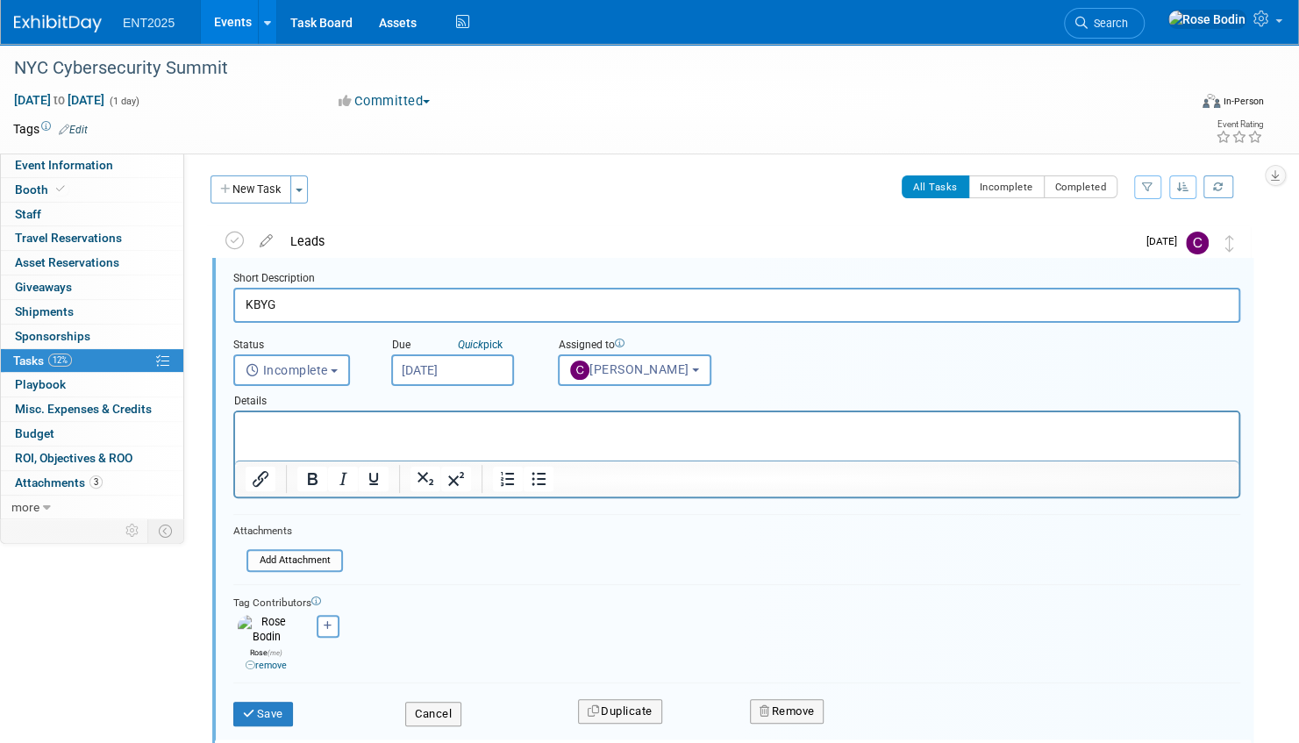
scroll to position [2, 0]
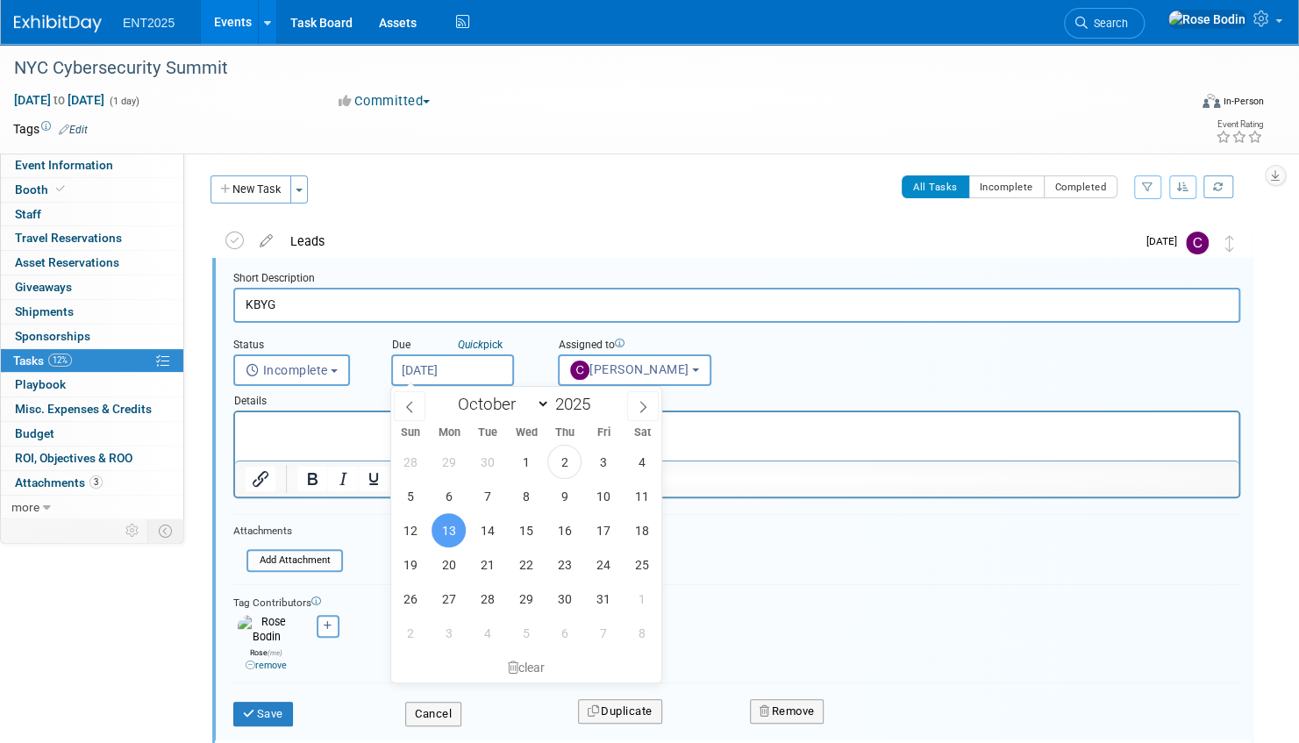
click at [479, 368] on input "Oct 13, 2025" at bounding box center [452, 370] width 123 height 32
click at [568, 491] on span "9" at bounding box center [564, 496] width 34 height 34
type input "Oct 9, 2025"
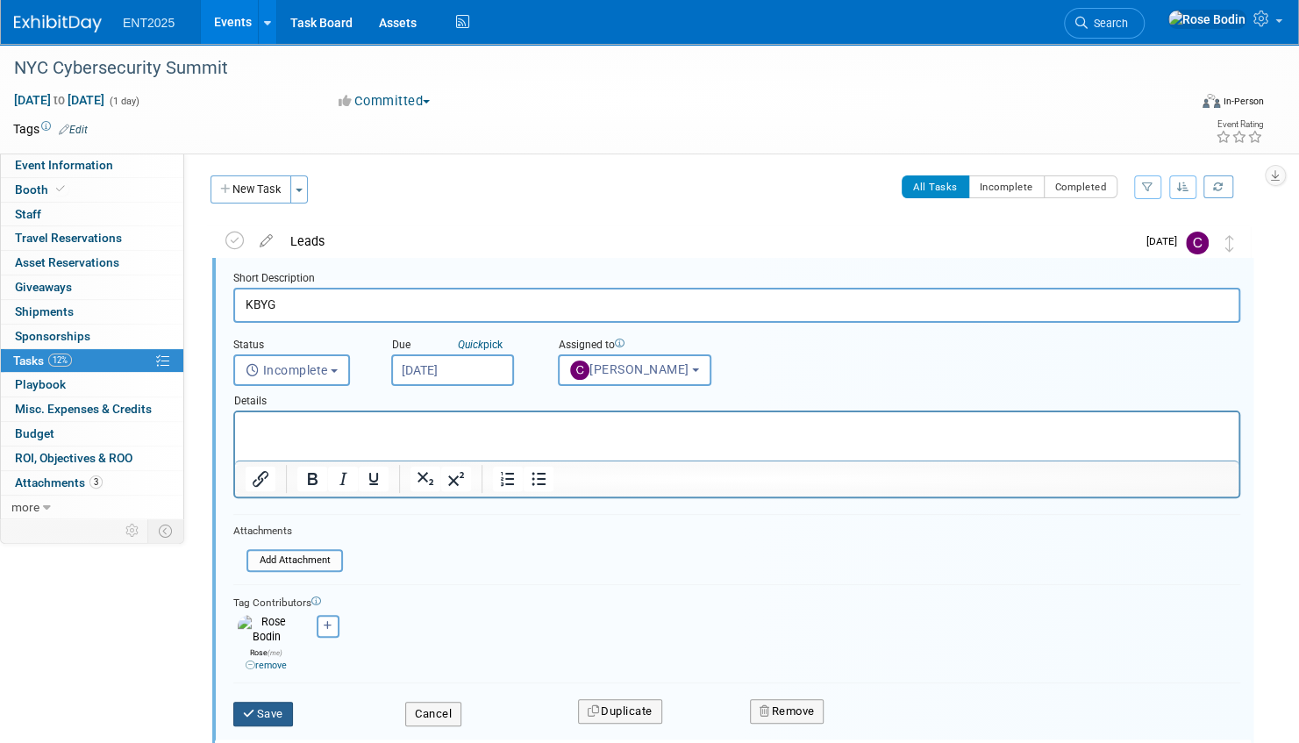
click at [244, 708] on icon "submit" at bounding box center [250, 713] width 14 height 11
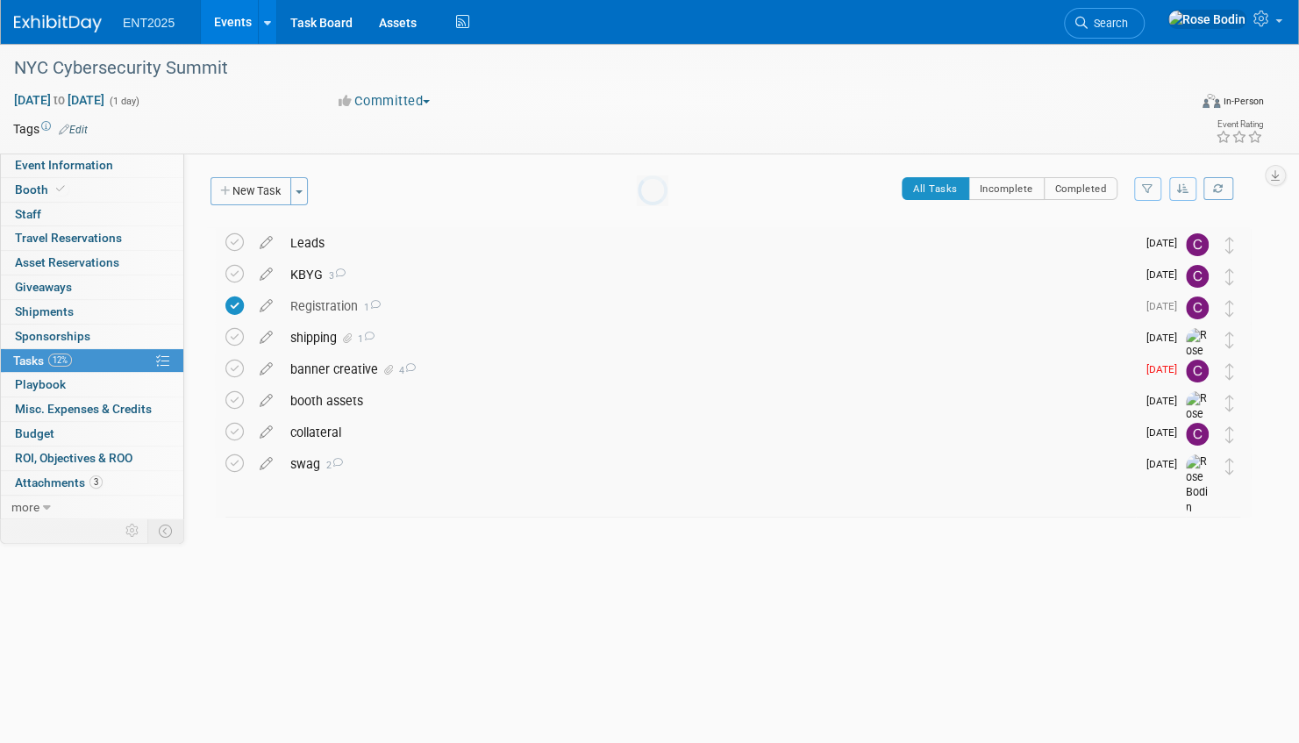
scroll to position [0, 0]
click at [1181, 189] on icon "button" at bounding box center [1183, 188] width 12 height 11
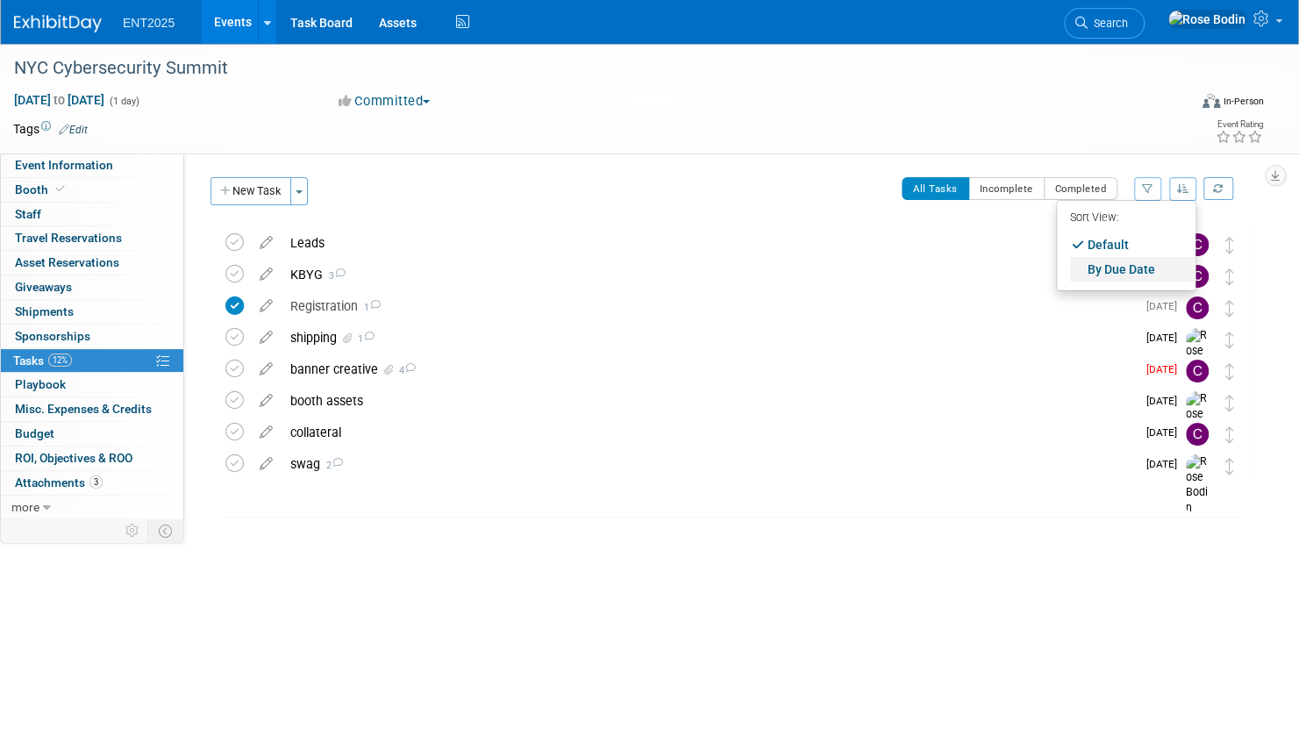
click at [1131, 268] on link "By Due Date" at bounding box center [1132, 269] width 125 height 25
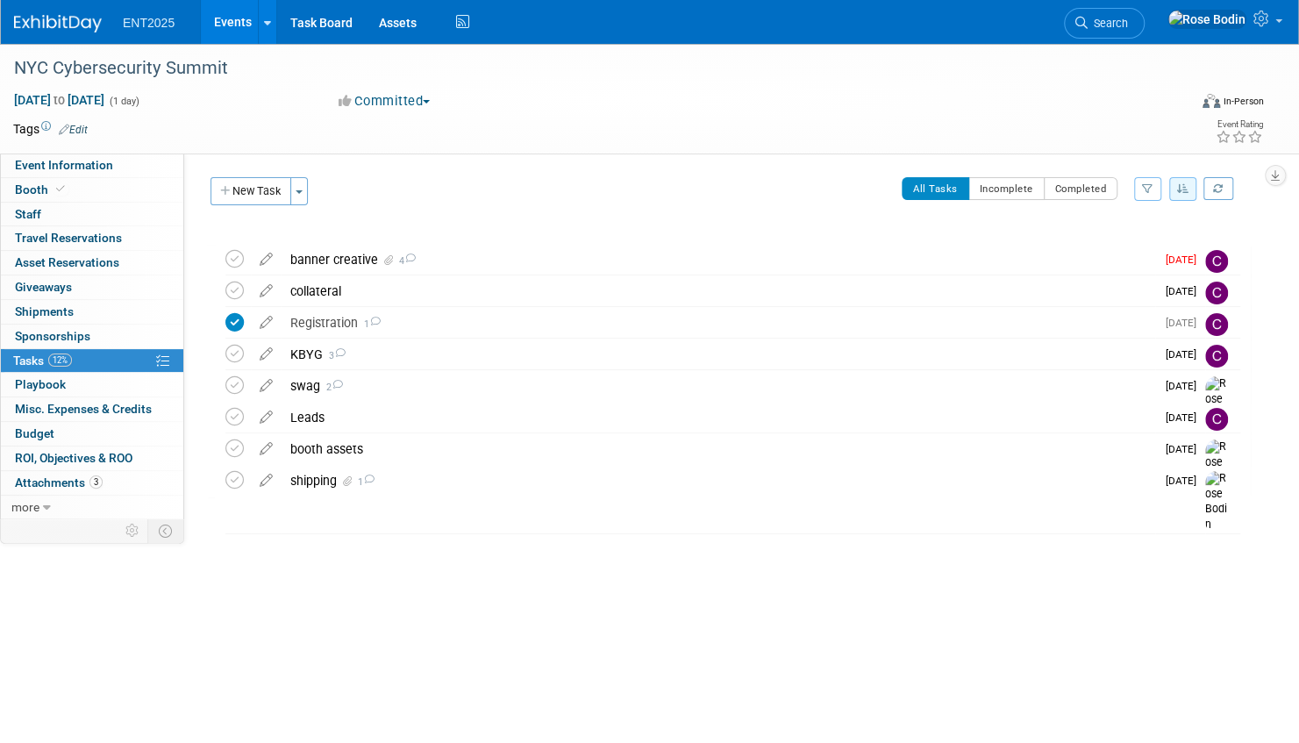
click at [244, 14] on link "Events" at bounding box center [233, 22] width 64 height 44
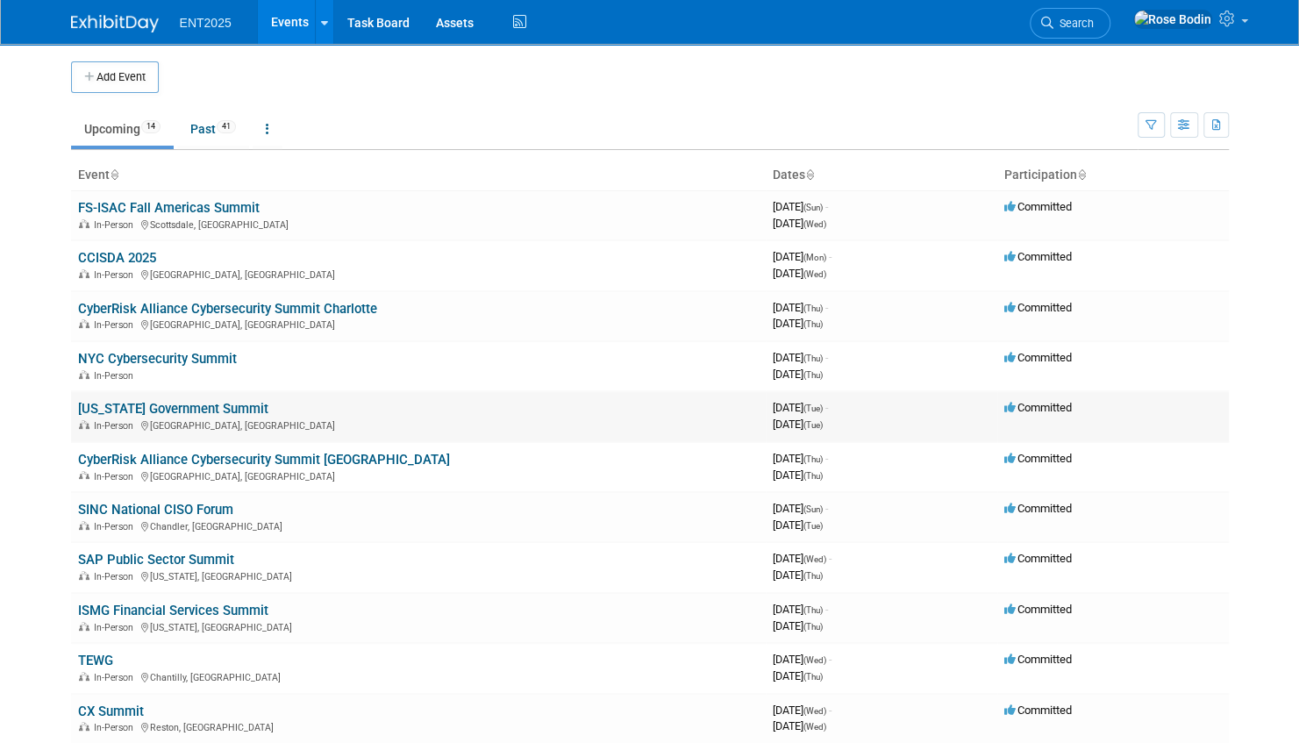
click at [210, 405] on link "[US_STATE] Government Summit" at bounding box center [173, 409] width 190 height 16
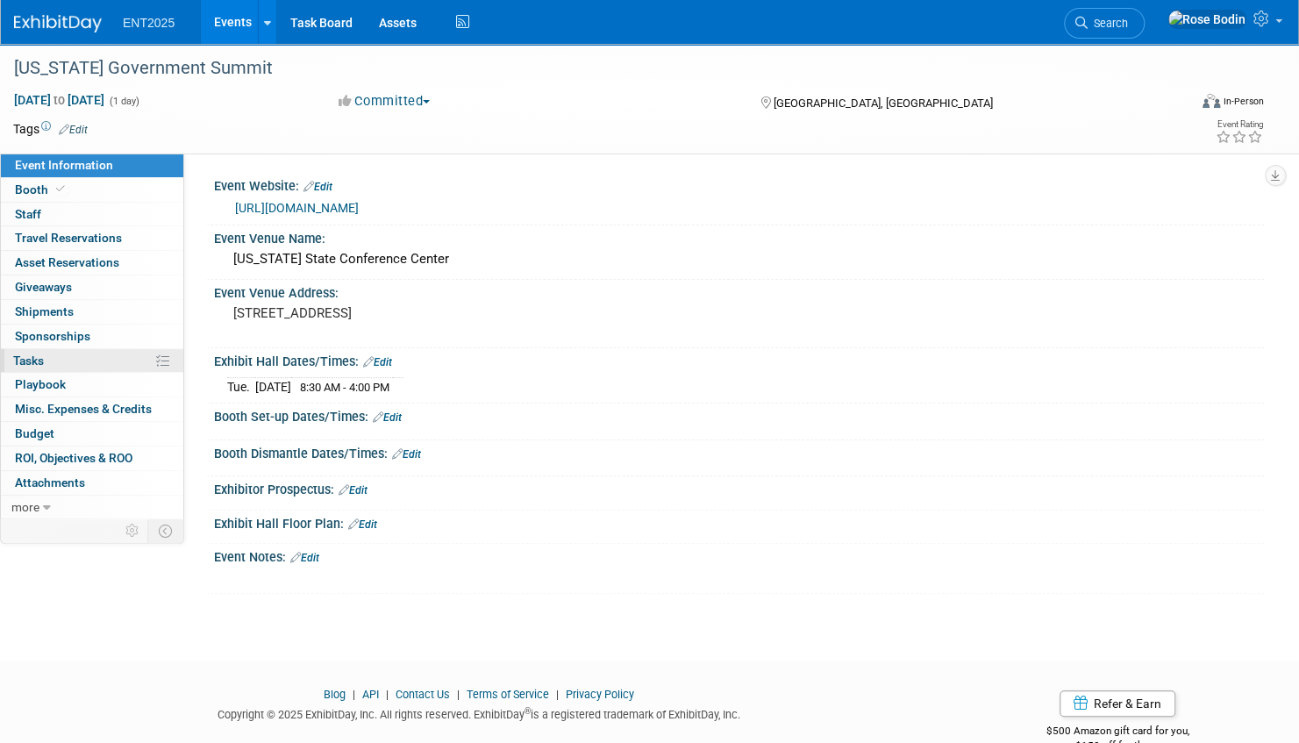
click at [111, 354] on link "0% Tasks 0%" at bounding box center [92, 361] width 182 height 24
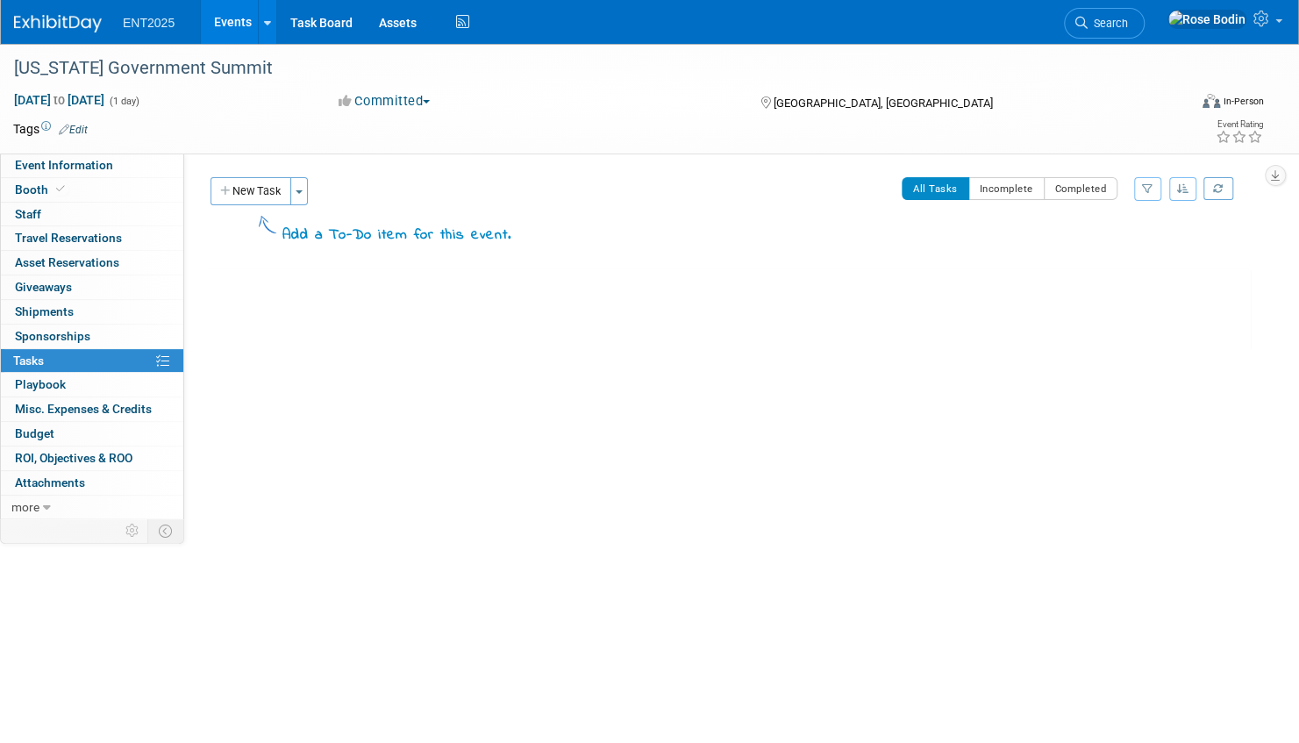
click at [111, 354] on link "0% Tasks 0%" at bounding box center [92, 361] width 182 height 24
click at [161, 169] on link "Event Information" at bounding box center [92, 166] width 182 height 24
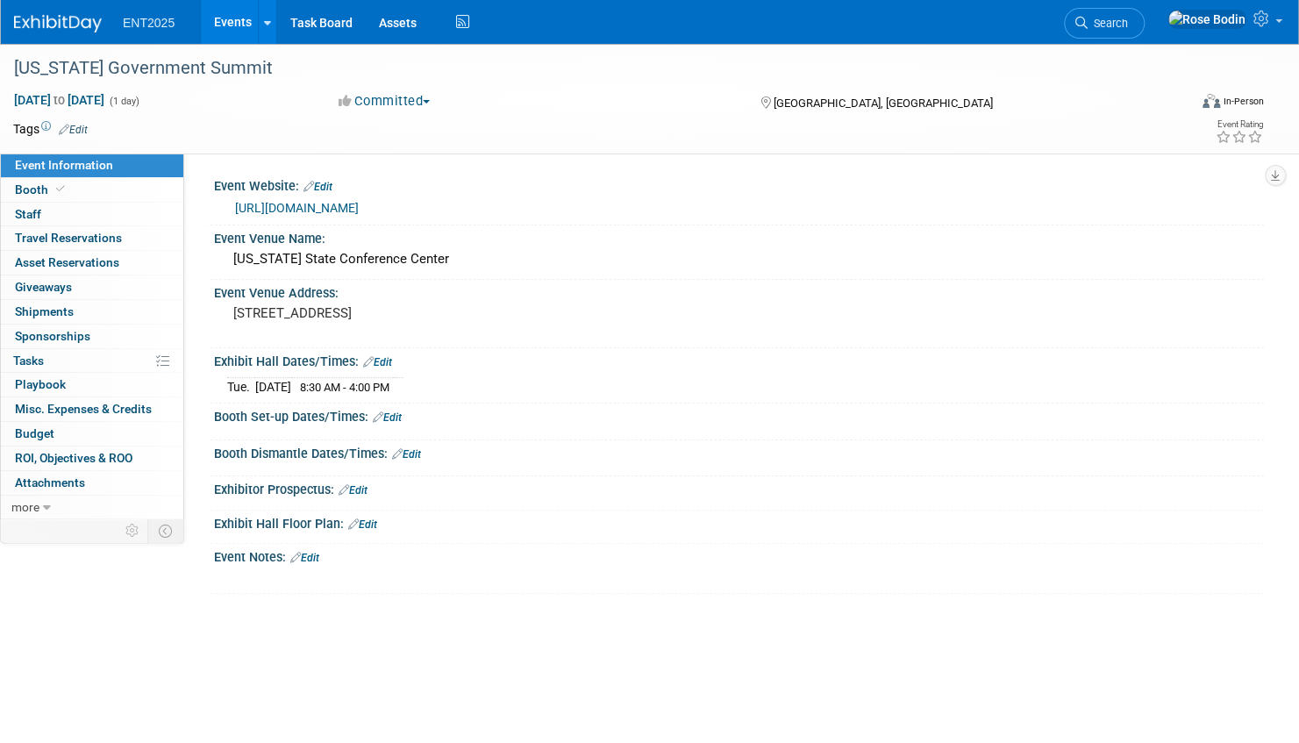
click at [240, 16] on link "Events" at bounding box center [233, 22] width 64 height 44
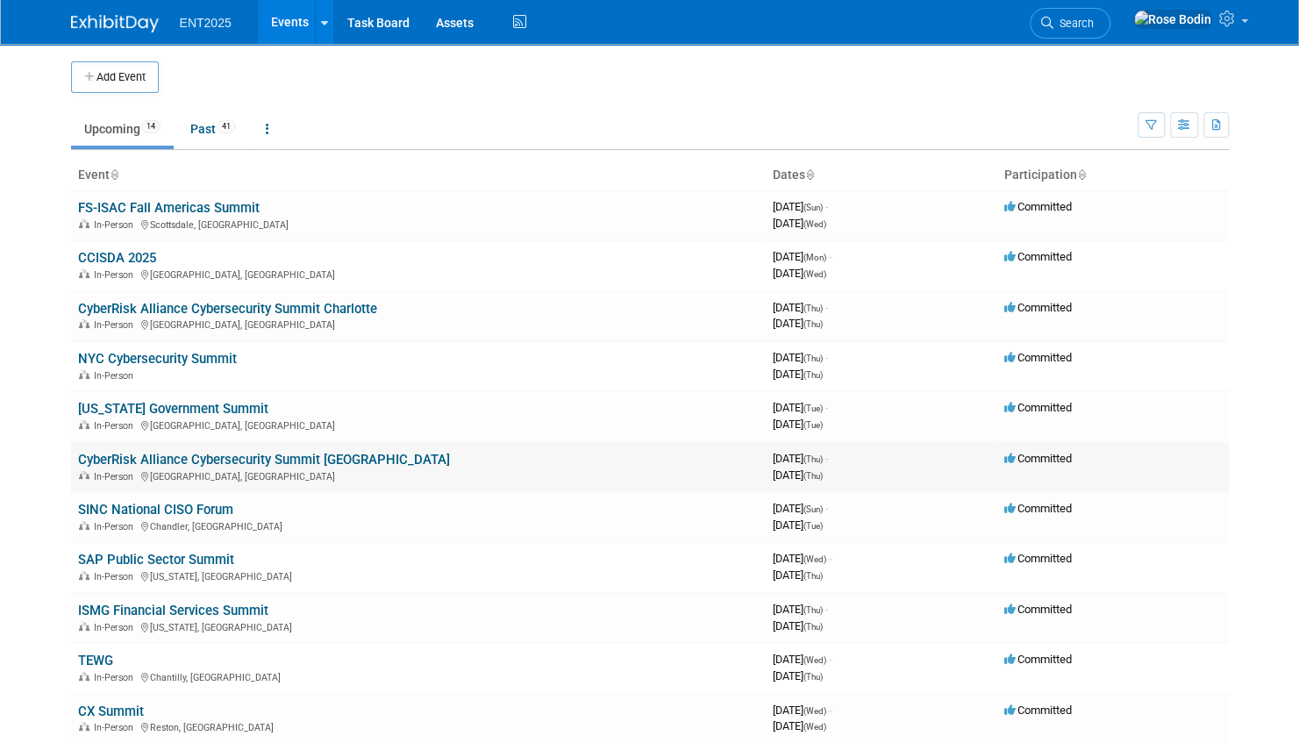
click at [300, 454] on link "CyberRisk Alliance Cybersecurity Summit [GEOGRAPHIC_DATA]" at bounding box center [264, 460] width 372 height 16
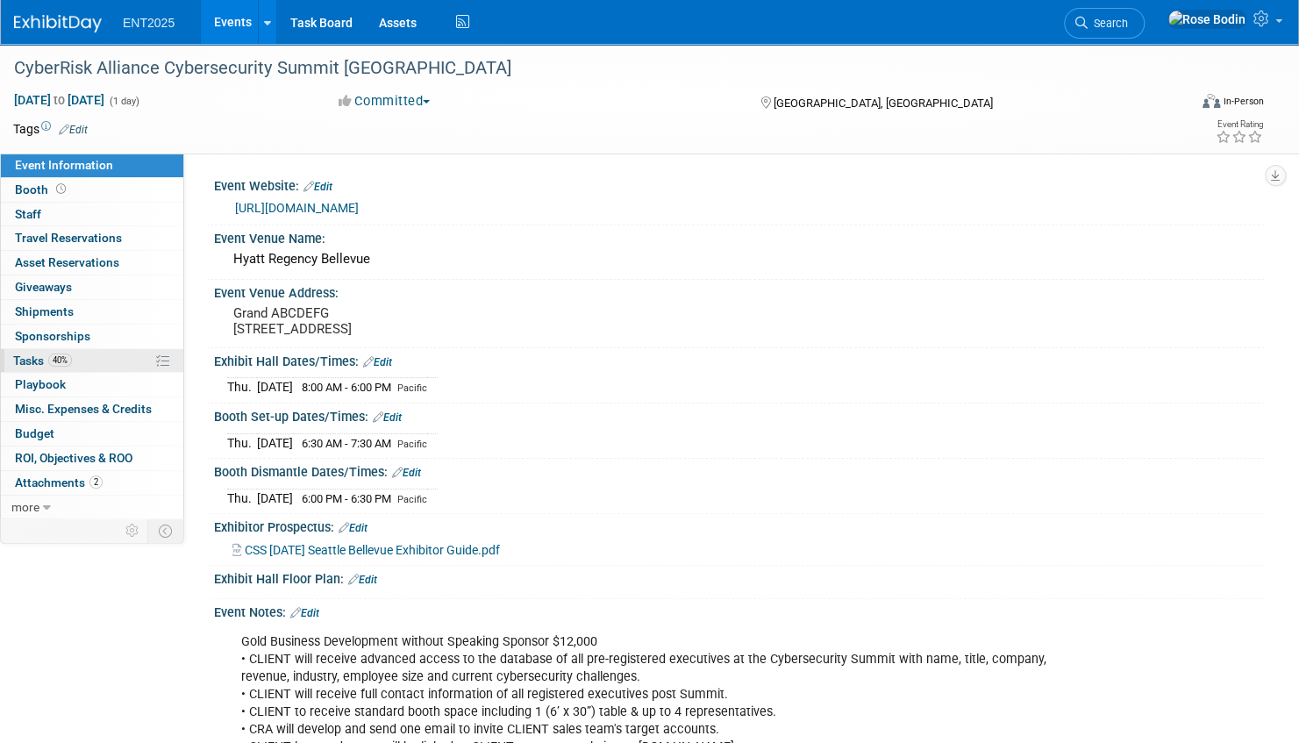
click at [111, 361] on link "40% Tasks 40%" at bounding box center [92, 361] width 182 height 24
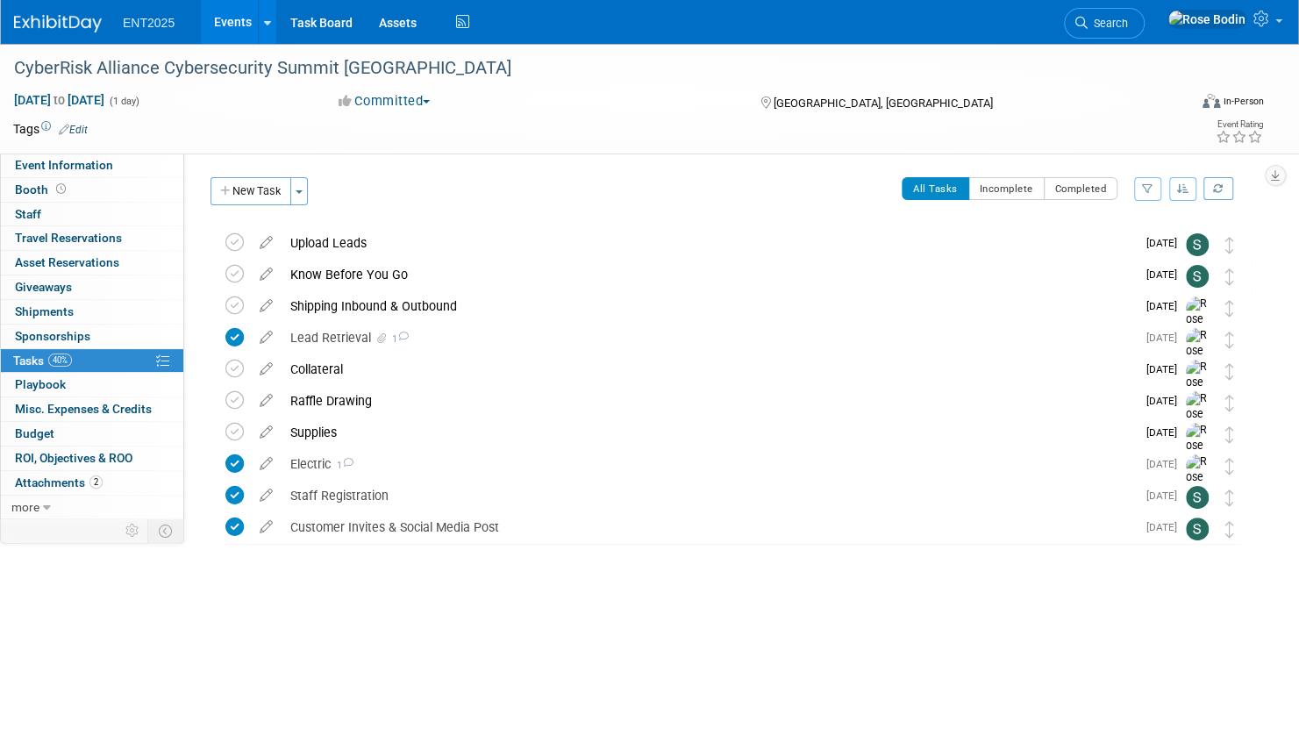
click at [1177, 186] on icon "button" at bounding box center [1183, 188] width 12 height 11
click at [1146, 266] on link "By Due Date" at bounding box center [1132, 269] width 125 height 25
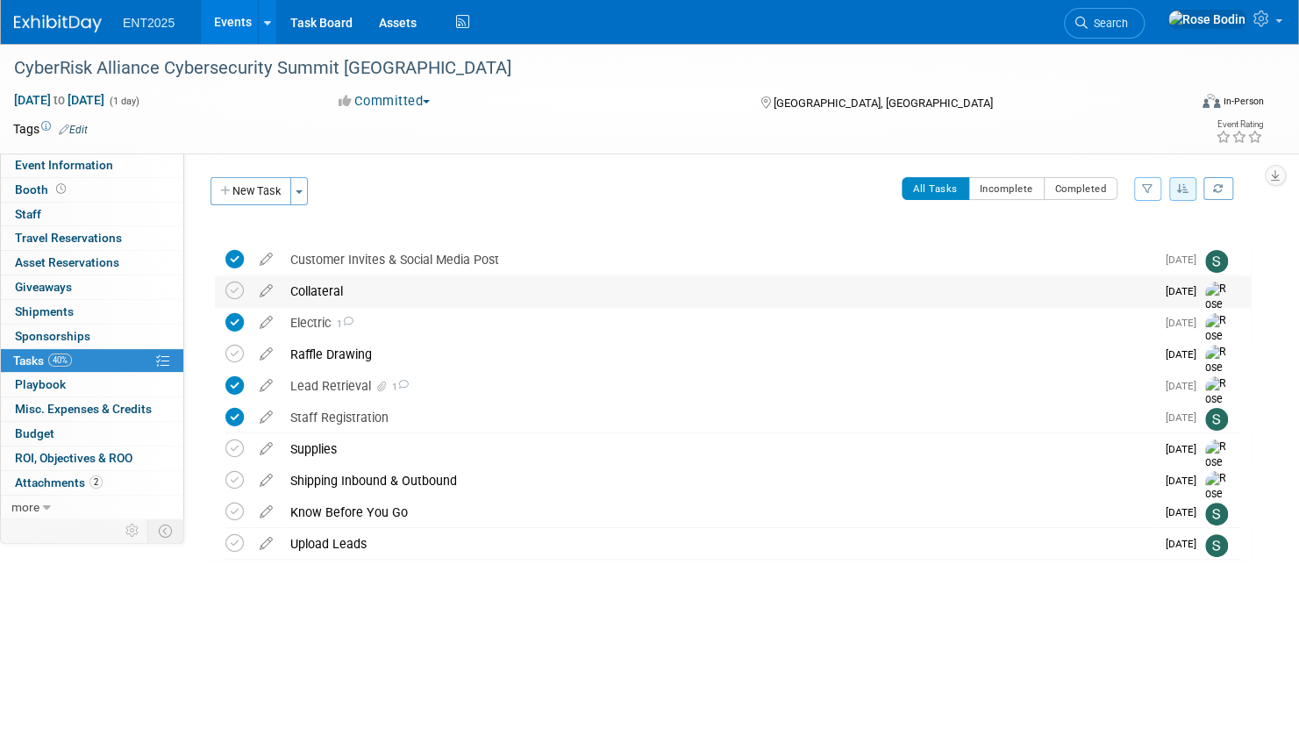
click at [765, 291] on div "Collateral" at bounding box center [719, 291] width 874 height 30
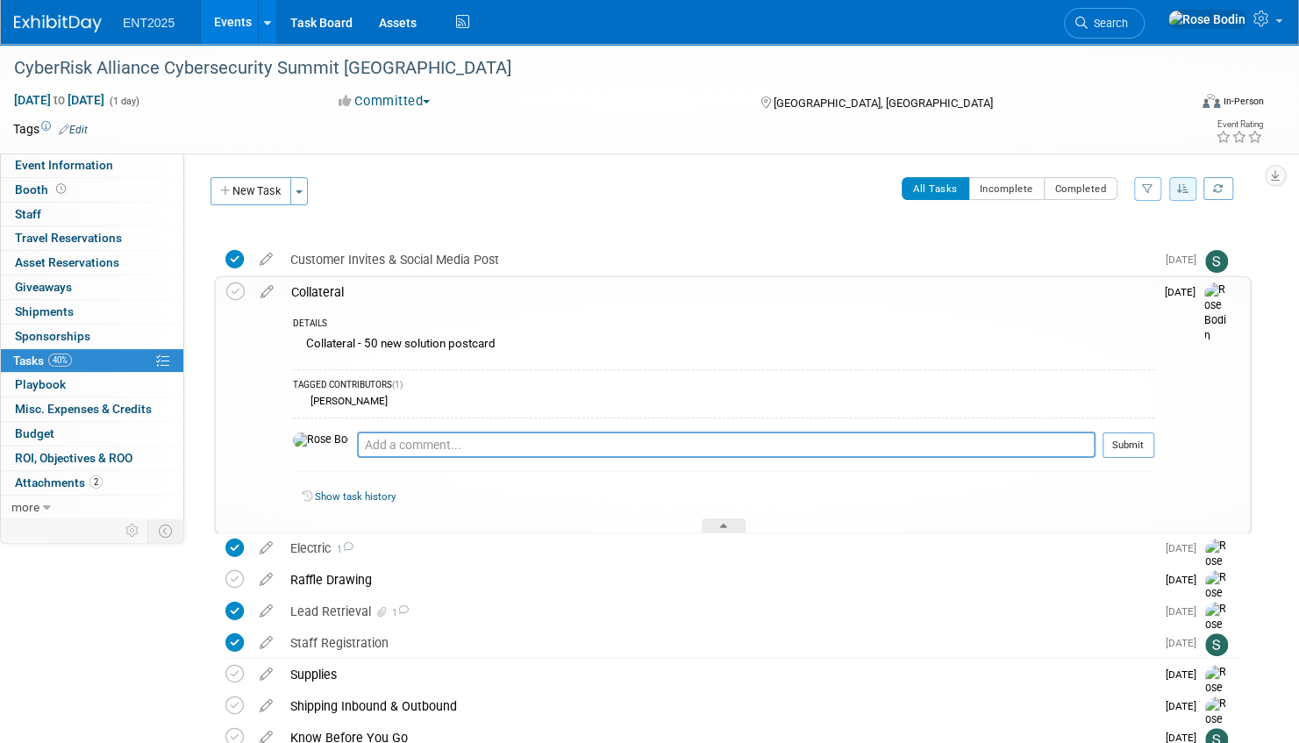
click at [765, 291] on div "Collateral" at bounding box center [718, 292] width 872 height 30
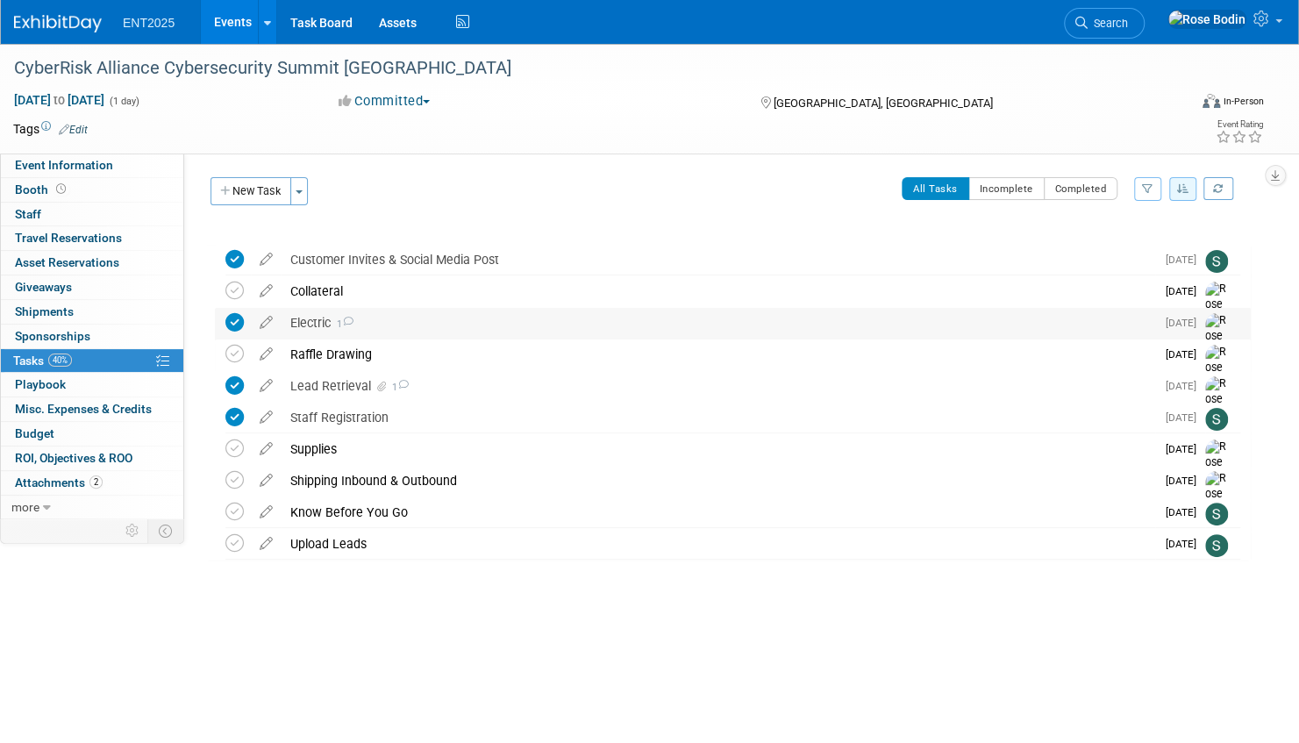
click at [756, 319] on div "Electric 1" at bounding box center [719, 323] width 874 height 30
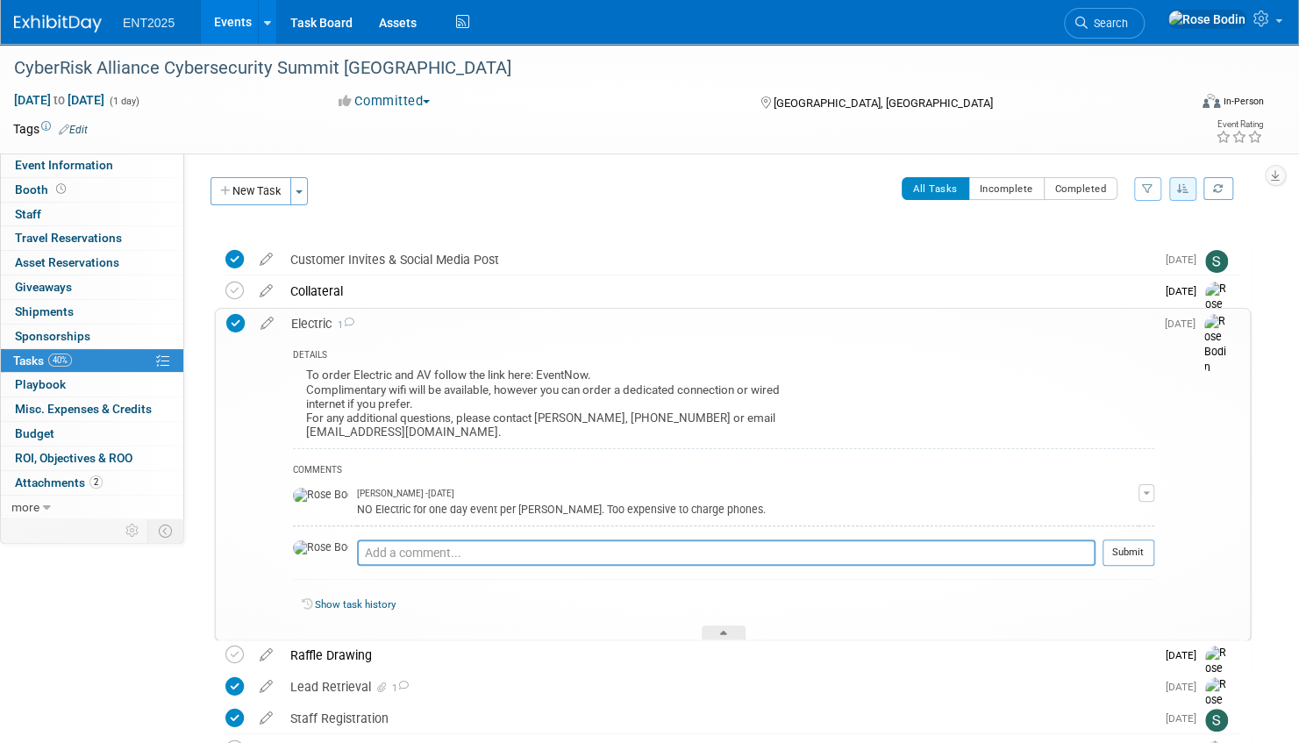
click at [755, 325] on div "Electric 1" at bounding box center [718, 324] width 872 height 30
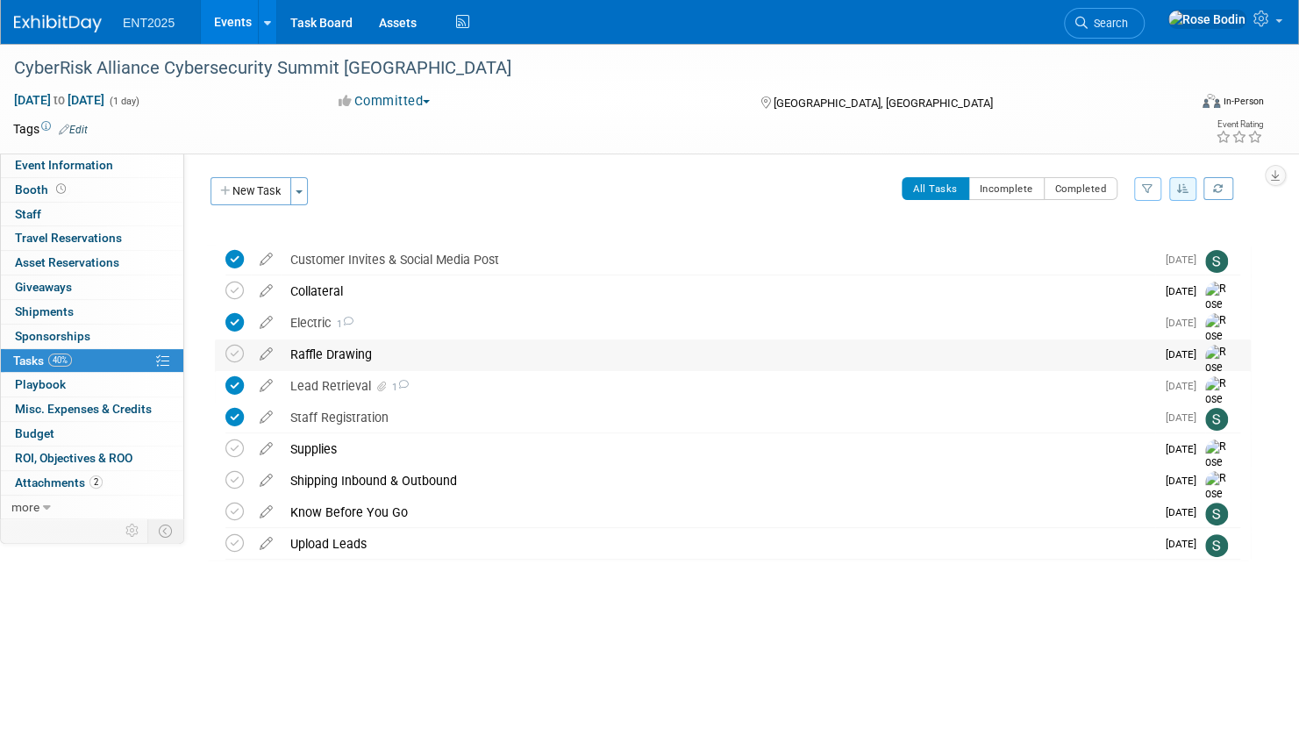
click at [751, 348] on div "Raffle Drawing" at bounding box center [719, 354] width 874 height 30
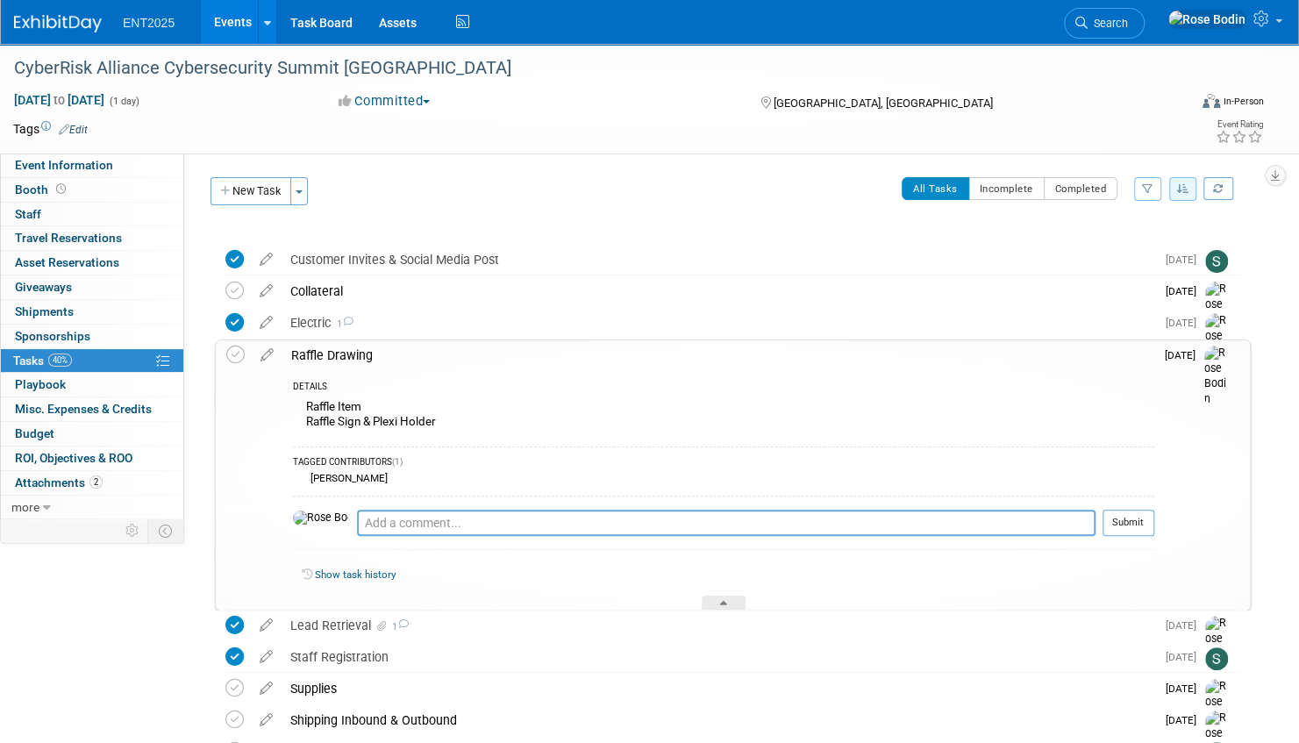
click at [739, 373] on div "DETAILS Raffle Item Raffle Sign & Plexi Holder TAGGED CONTRIBUTORS (1) [PERSON_…" at bounding box center [718, 490] width 872 height 240
click at [742, 362] on div "Raffle Drawing" at bounding box center [718, 355] width 872 height 30
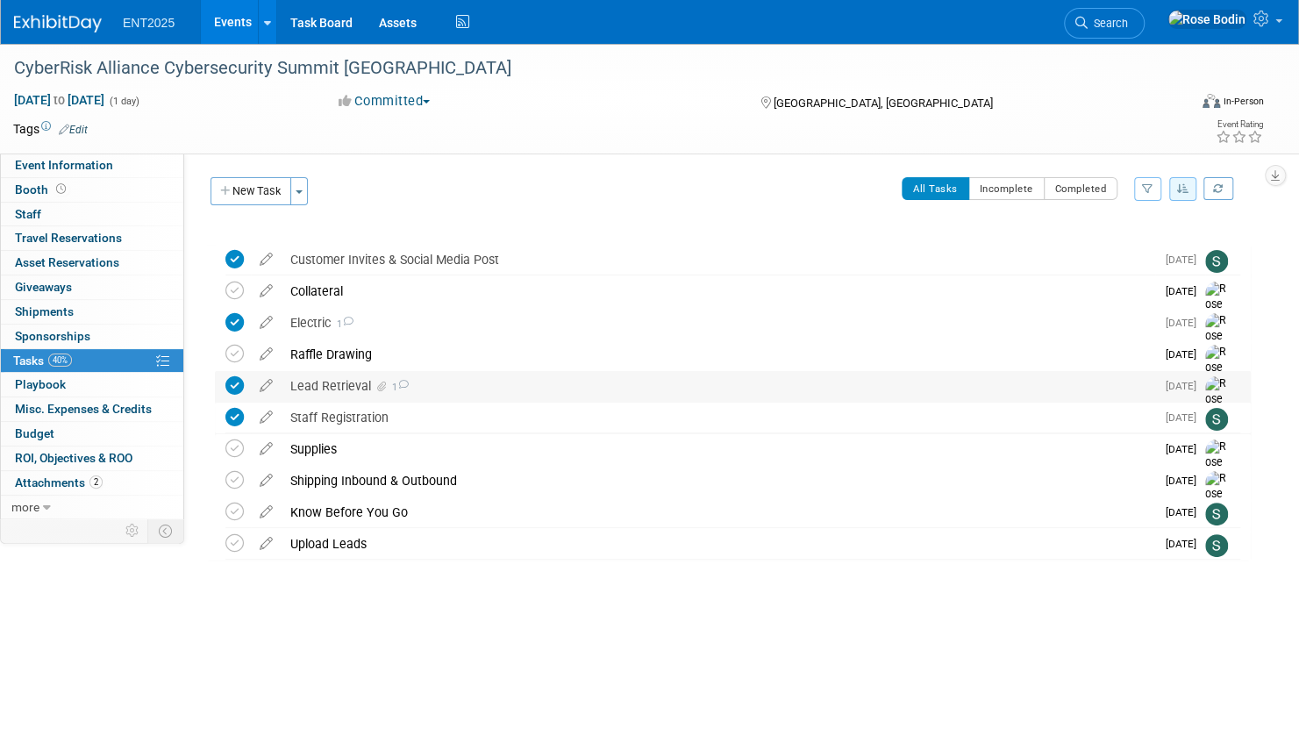
click at [723, 386] on div "Lead Retrieval 1" at bounding box center [719, 386] width 874 height 30
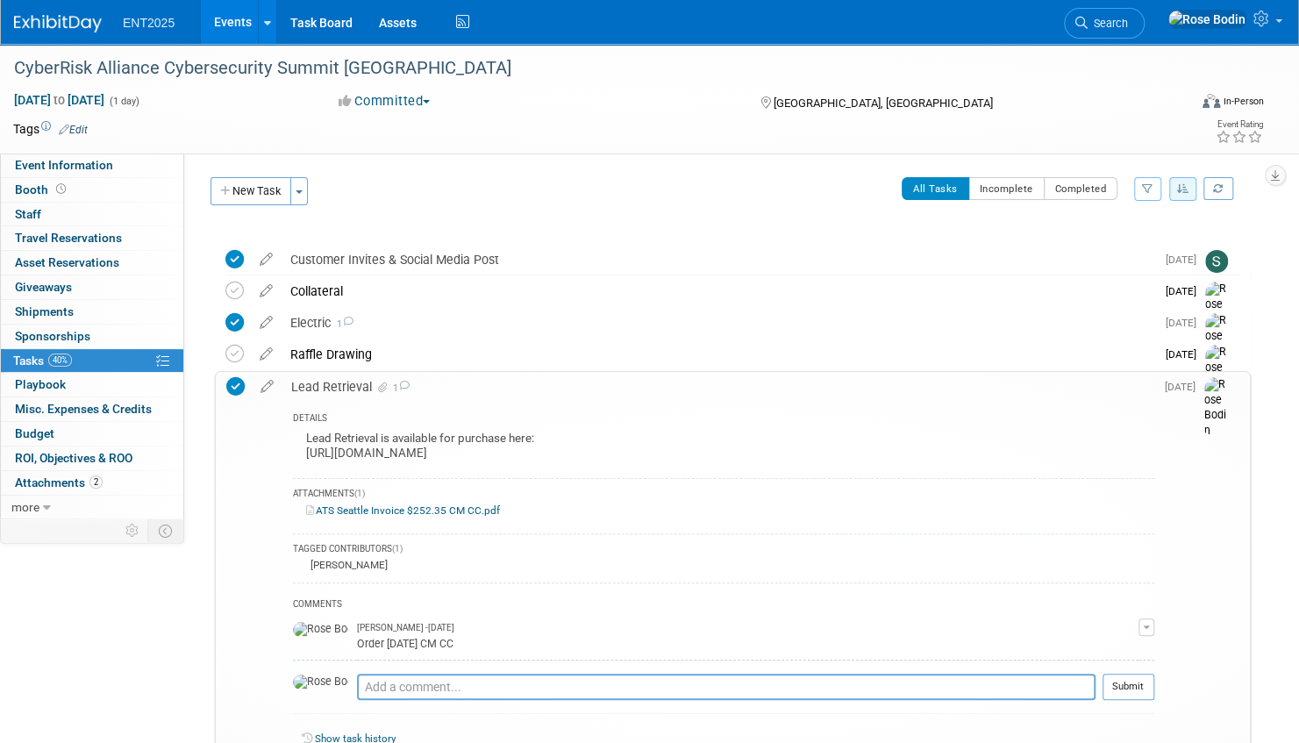
click at [721, 390] on div "Lead Retrieval 1" at bounding box center [718, 387] width 872 height 30
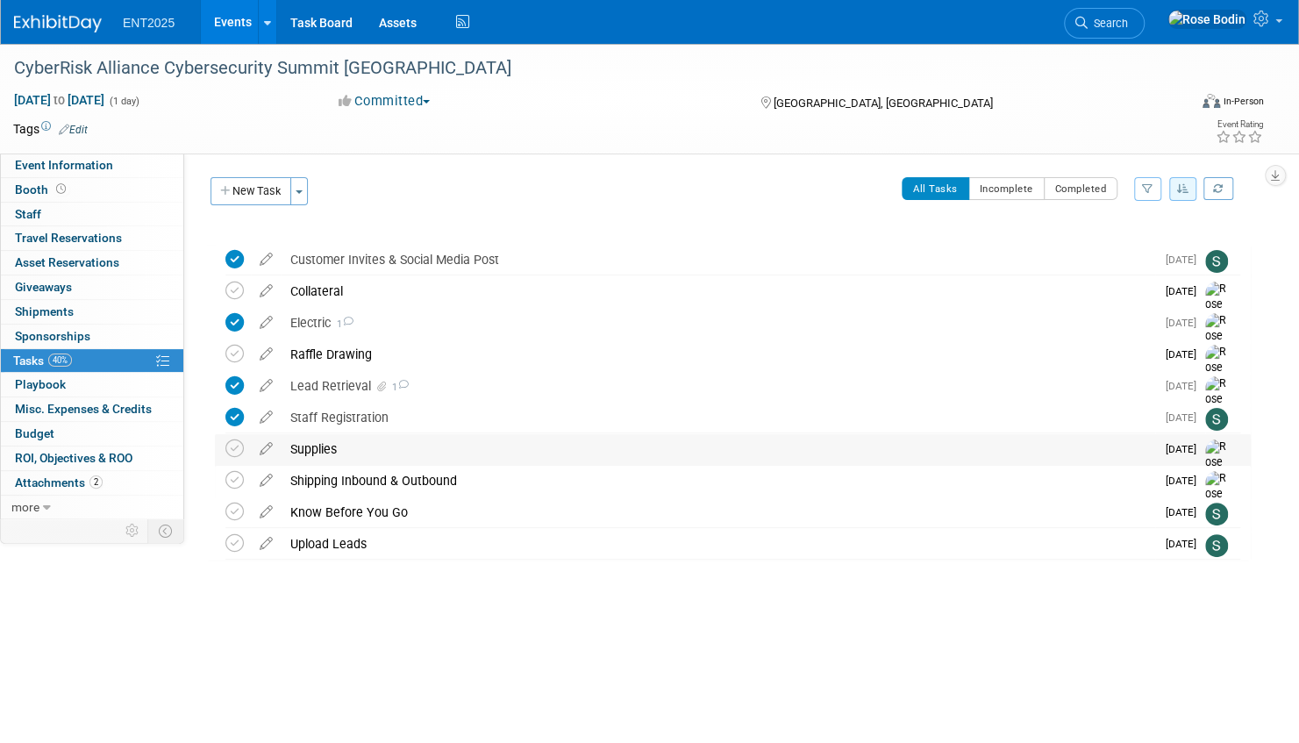
click at [700, 444] on div "Supplies" at bounding box center [719, 449] width 874 height 30
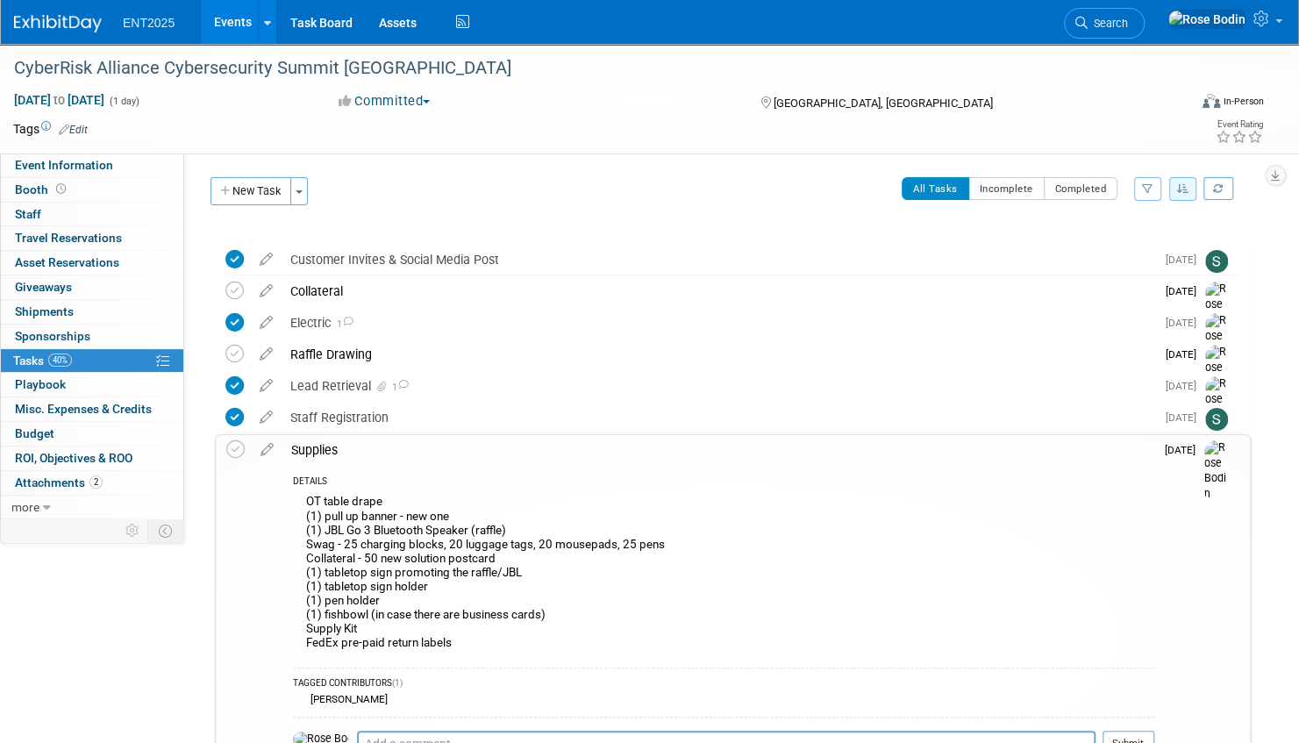
click at [700, 466] on div "DETAILS OT table drape (1) pull up banner - new one (1) JBL Go 3 Bluetooth Spea…" at bounding box center [718, 648] width 872 height 367
click at [679, 454] on div "Supplies" at bounding box center [718, 450] width 872 height 30
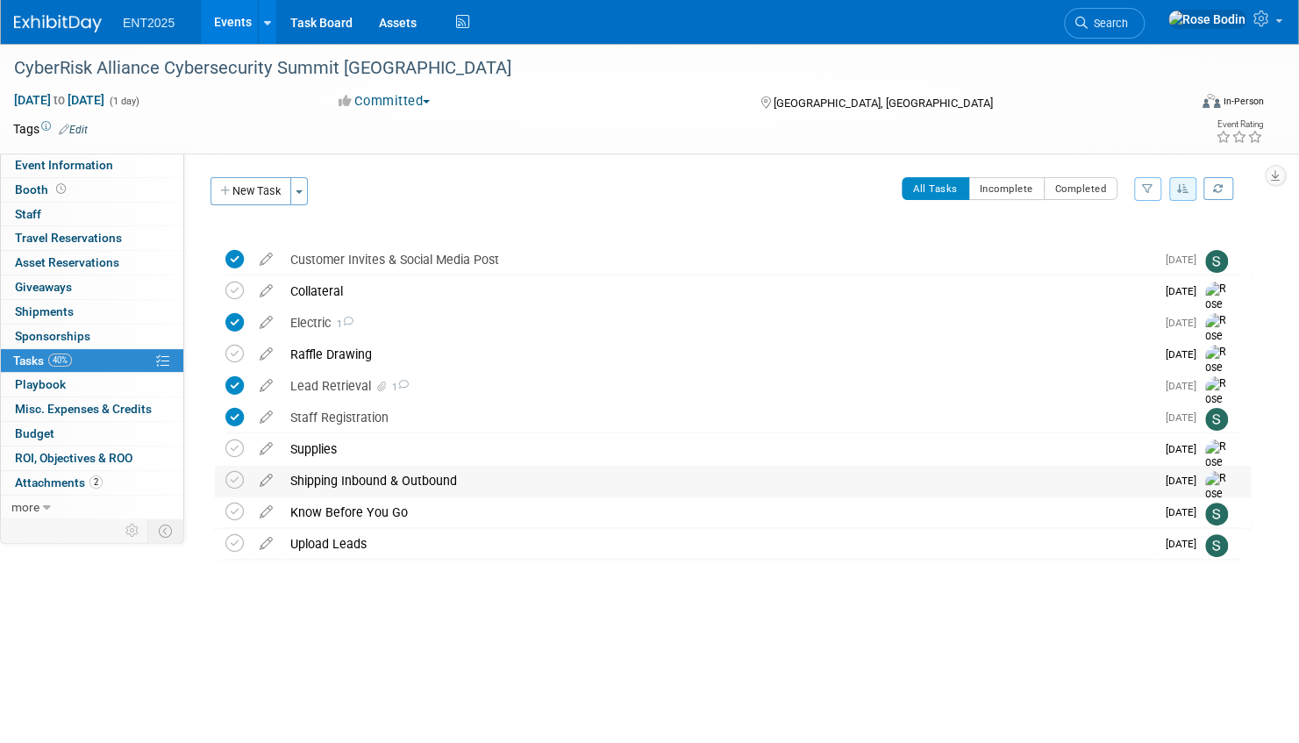
click at [669, 488] on div "Shipping Inbound & Outbound" at bounding box center [719, 481] width 874 height 30
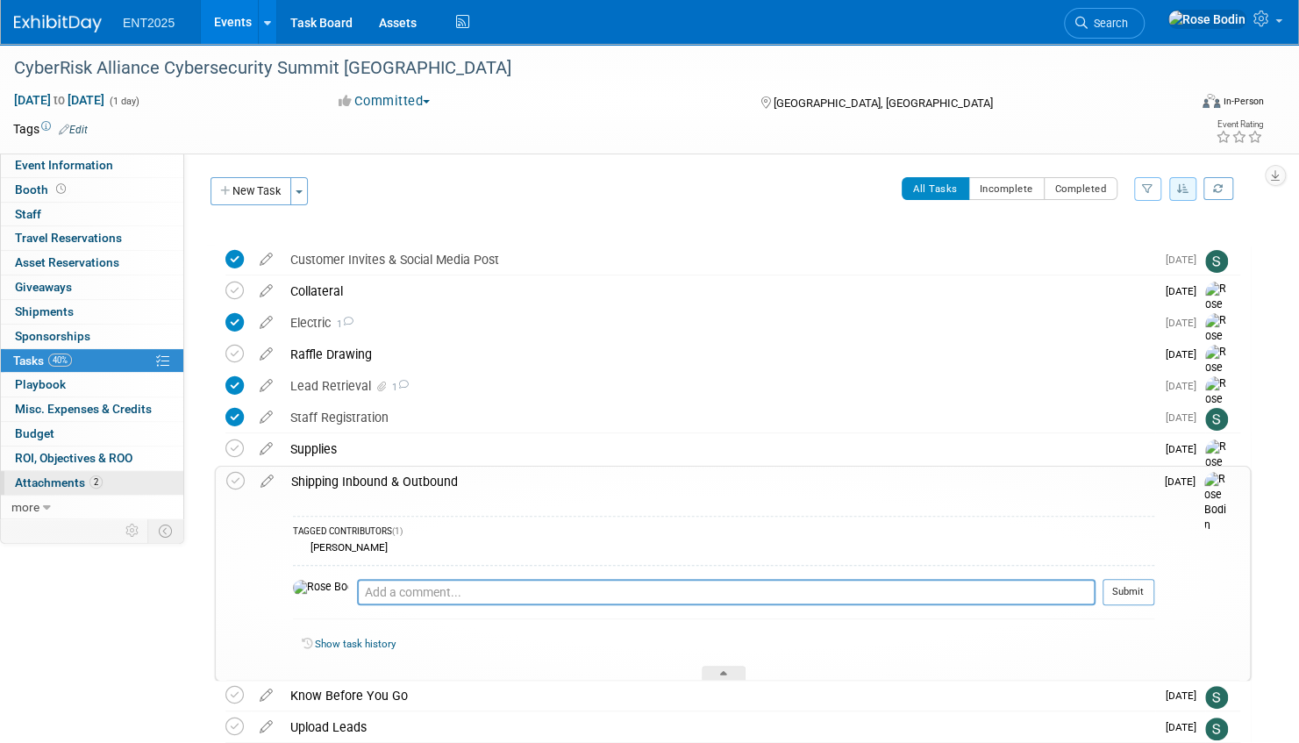
click at [103, 480] on link "2 Attachments 2" at bounding box center [92, 483] width 182 height 24
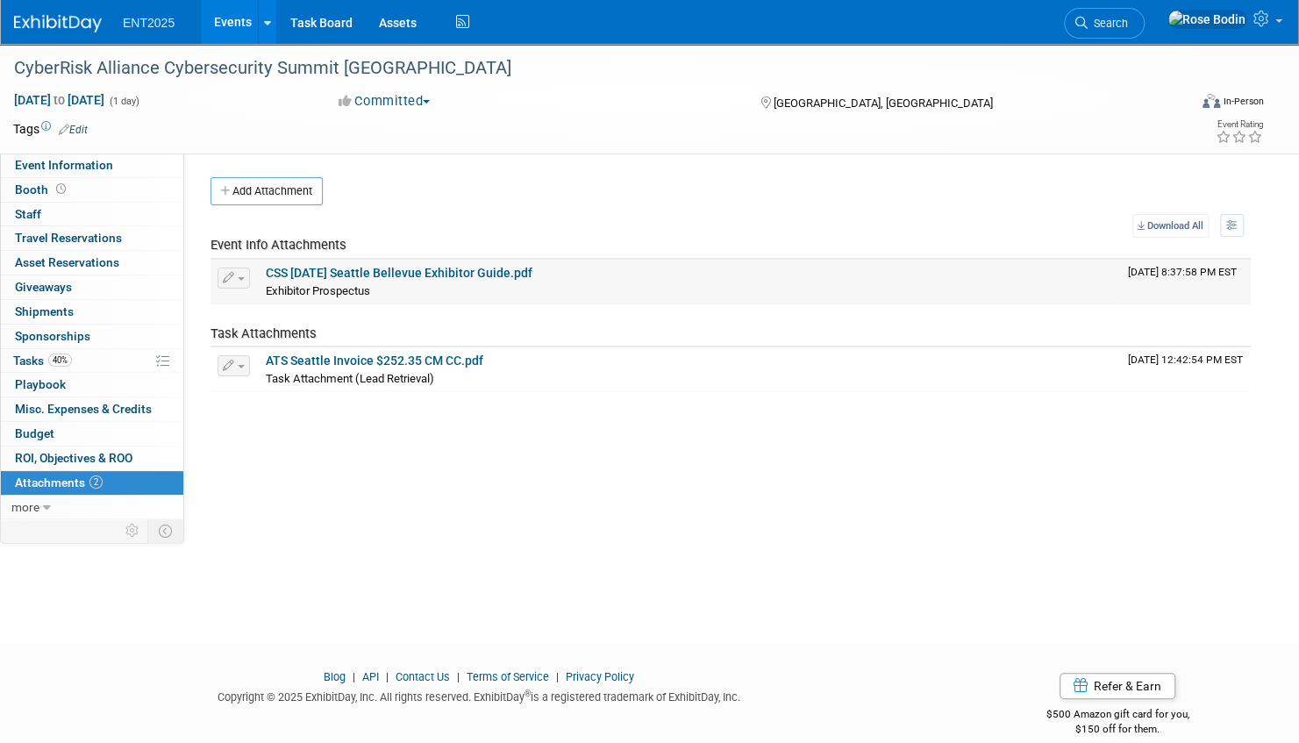
click at [389, 274] on link "CSS [DATE] Seattle Bellevue Exhibitor Guide.pdf" at bounding box center [399, 273] width 267 height 14
click at [95, 361] on link "40% Tasks 40%" at bounding box center [92, 361] width 182 height 24
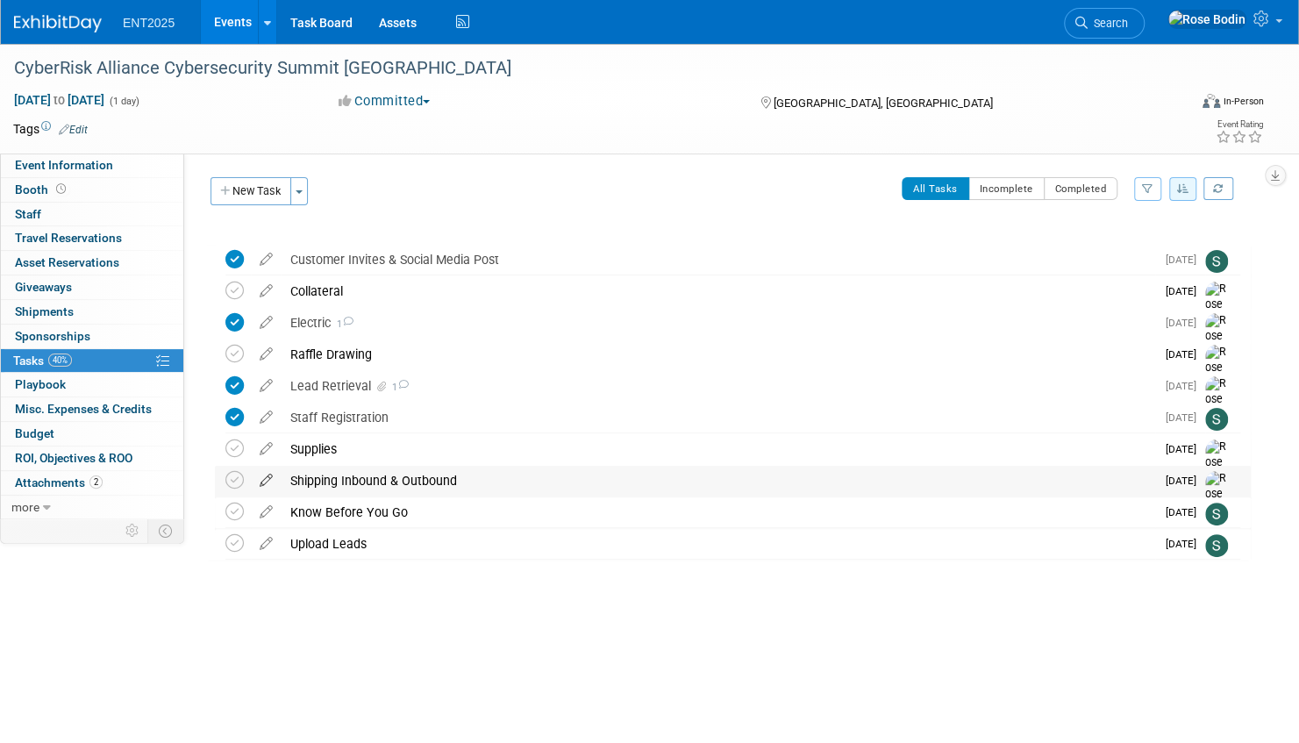
click at [263, 477] on icon at bounding box center [266, 477] width 31 height 22
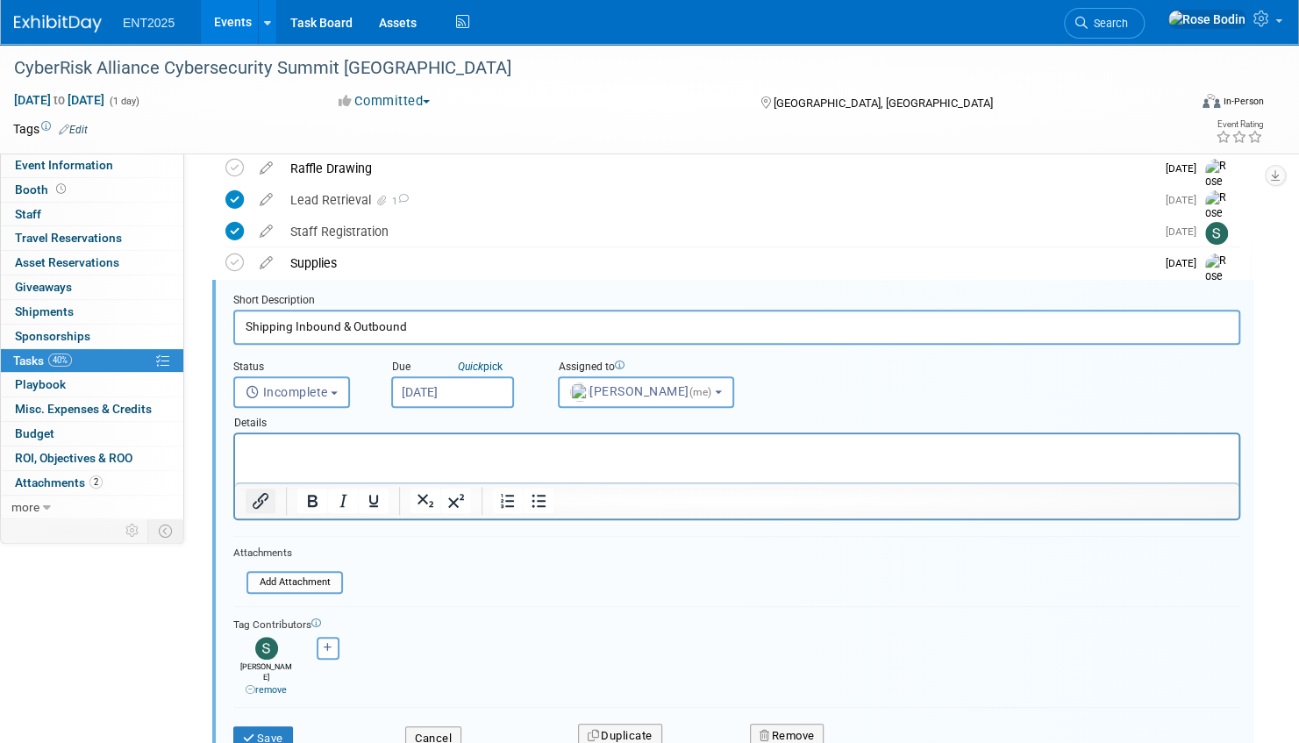
scroll to position [208, 0]
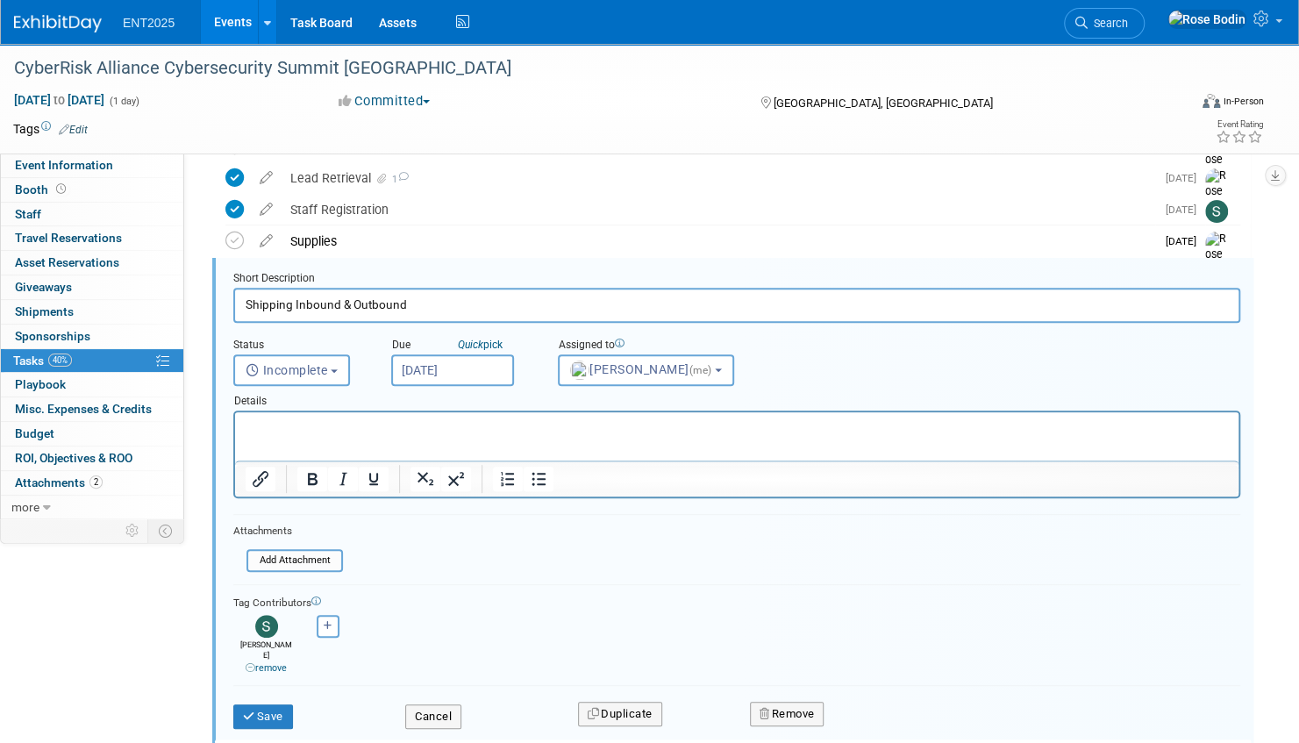
click at [293, 427] on p "Rich Text Area. Press ALT-0 for help." at bounding box center [737, 427] width 983 height 17
click at [302, 556] on input "file" at bounding box center [251, 560] width 179 height 19
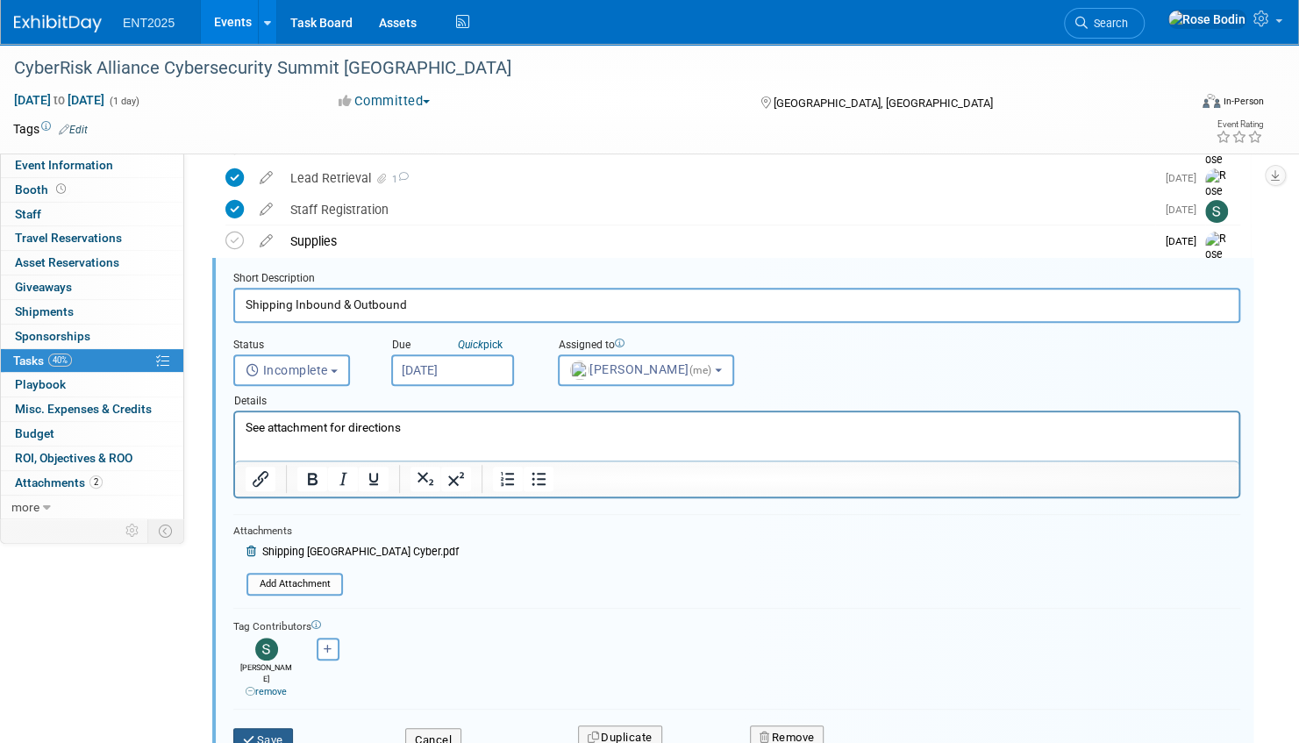
click at [261, 728] on button "Save" at bounding box center [263, 740] width 60 height 25
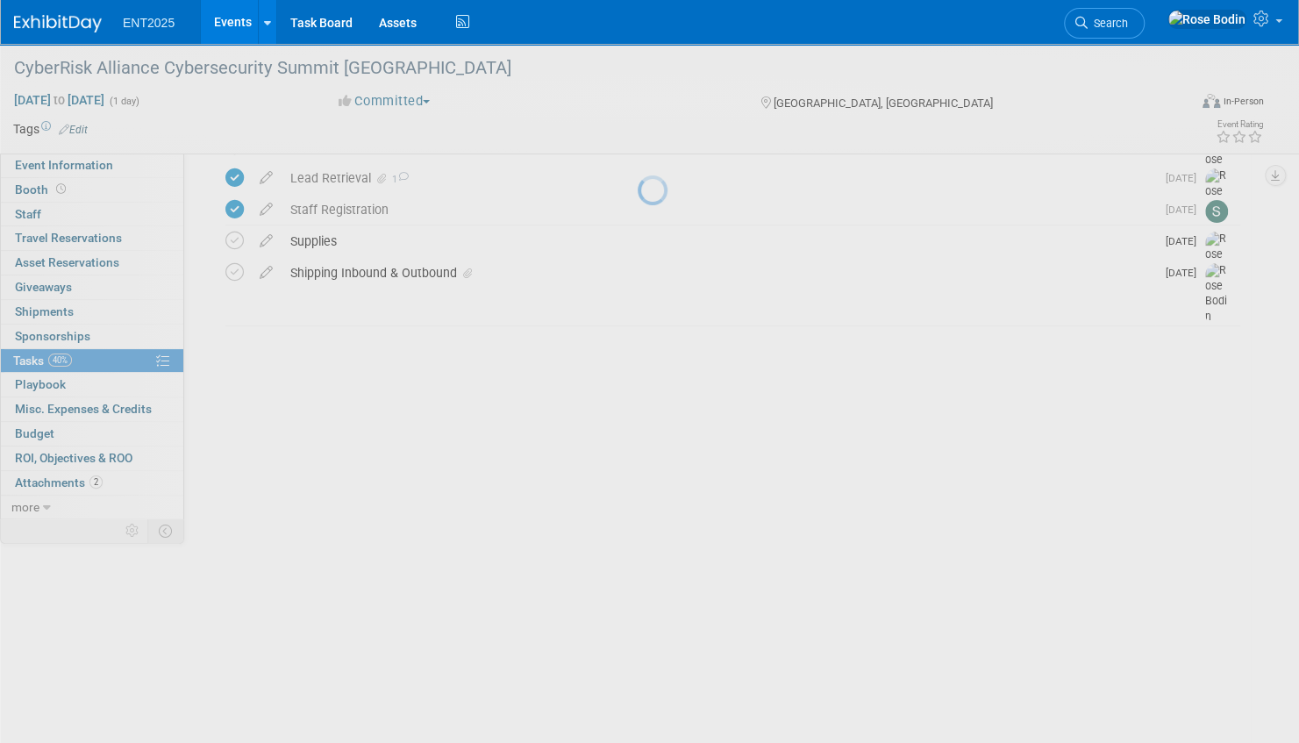
scroll to position [0, 0]
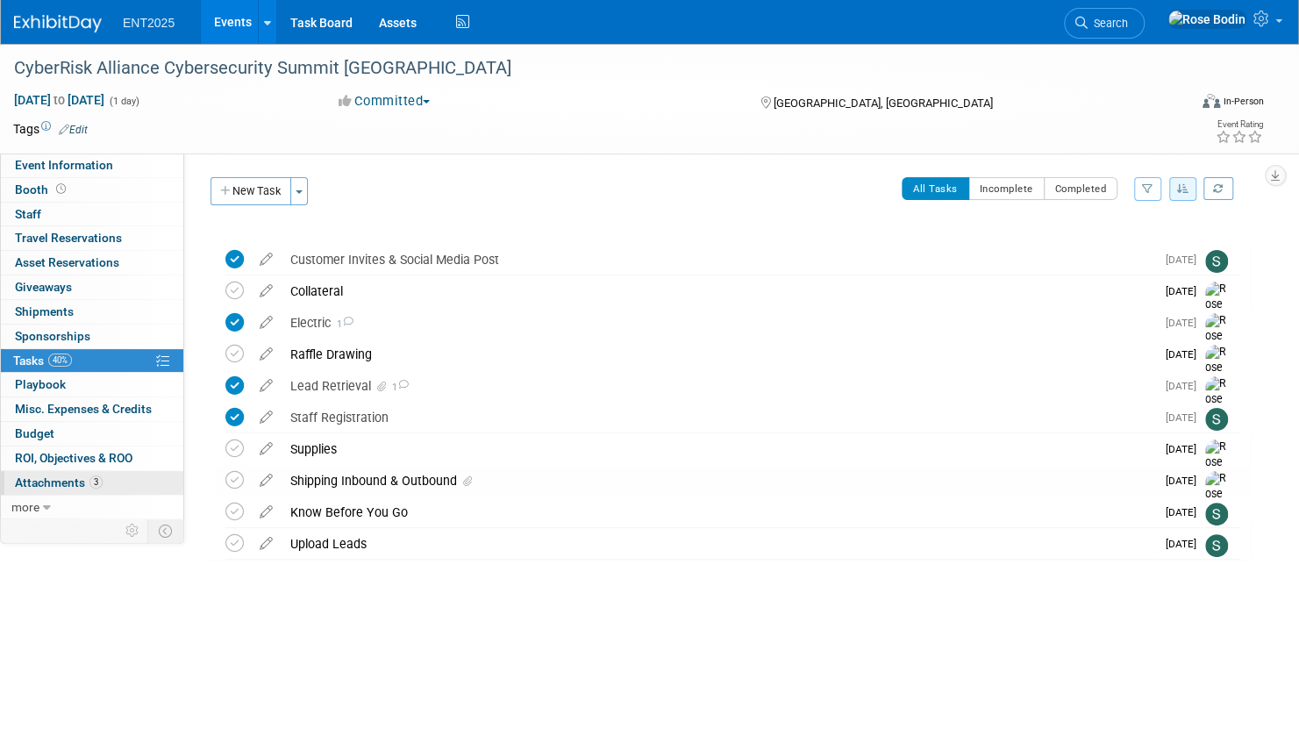
click at [141, 477] on link "3 Attachments 3" at bounding box center [92, 483] width 182 height 24
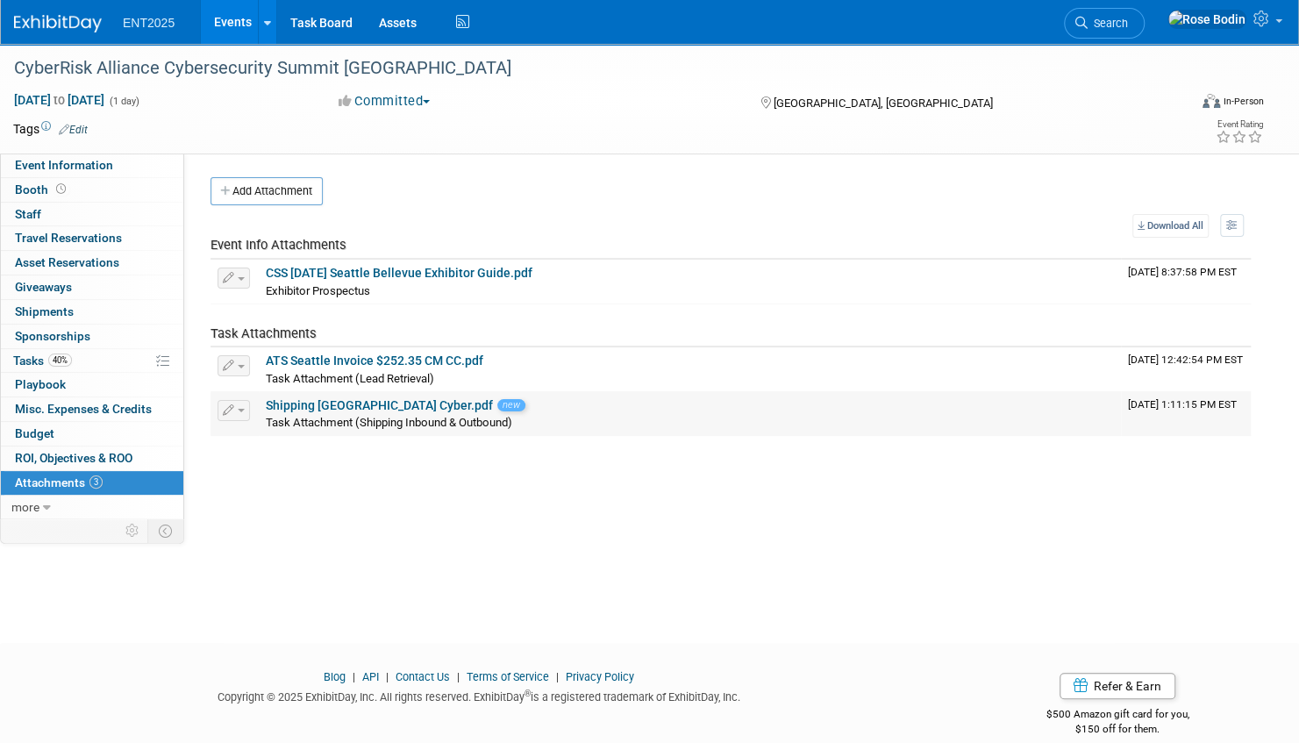
click at [332, 402] on link "Shipping [GEOGRAPHIC_DATA] Cyber.pdf" at bounding box center [379, 405] width 227 height 14
click at [132, 168] on link "Event Information" at bounding box center [92, 166] width 182 height 24
